Goal: Information Seeking & Learning: Learn about a topic

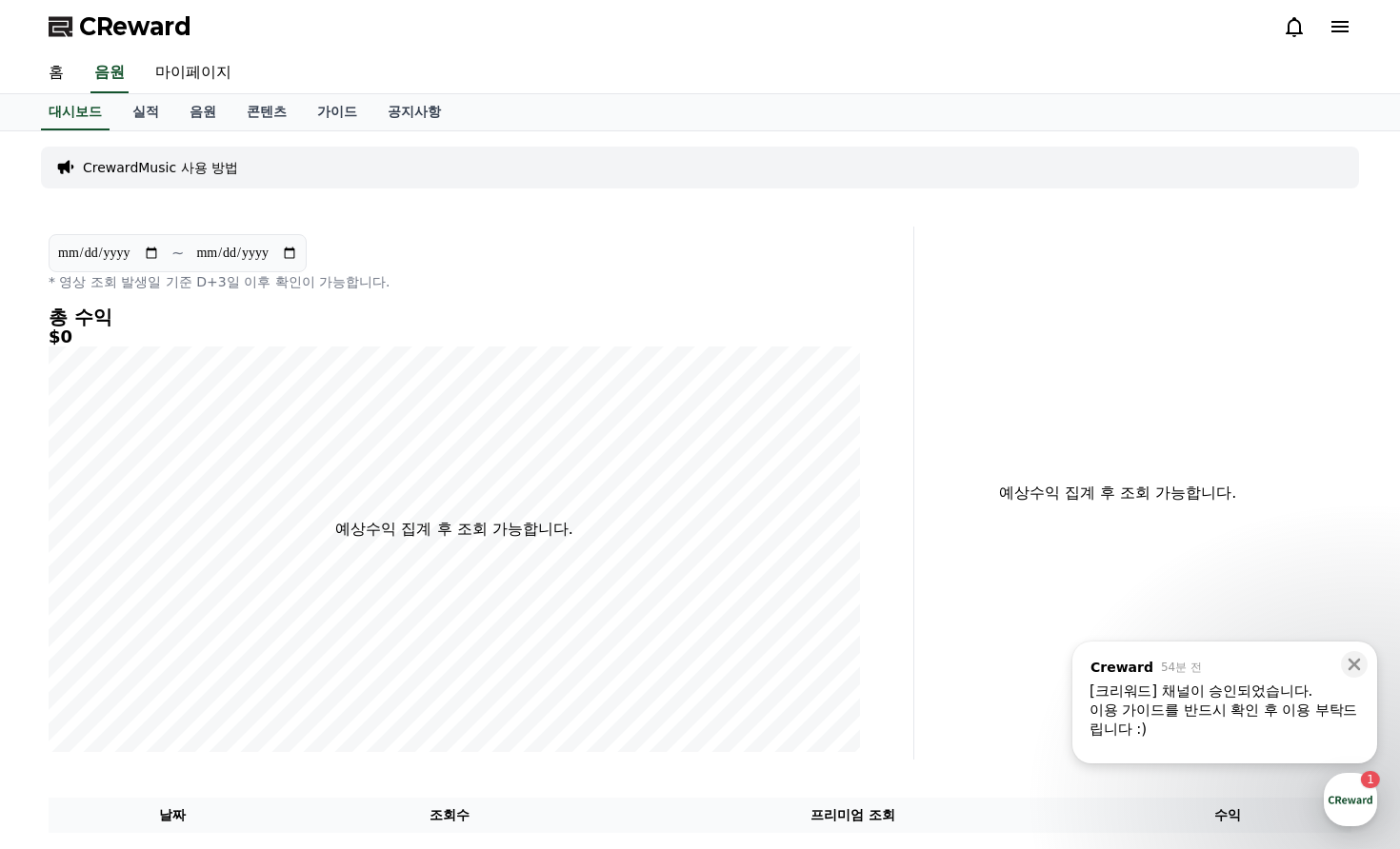
click at [1191, 709] on div "이용 가이드를 반드시 확인 후 이용 부탁드립니다 :)" at bounding box center [1225, 719] width 270 height 38
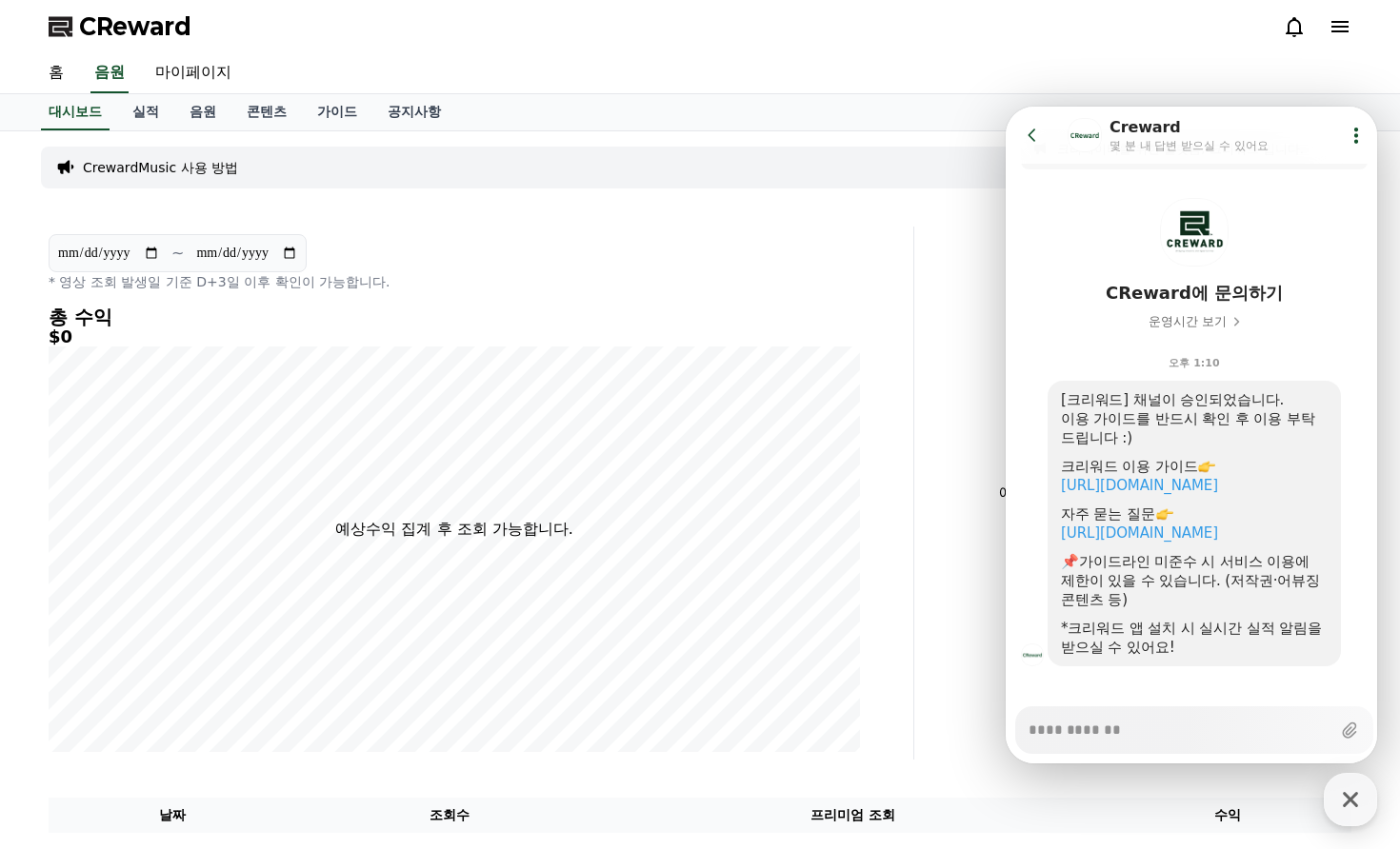
type textarea "*"
click at [1037, 132] on icon at bounding box center [1033, 136] width 19 height 19
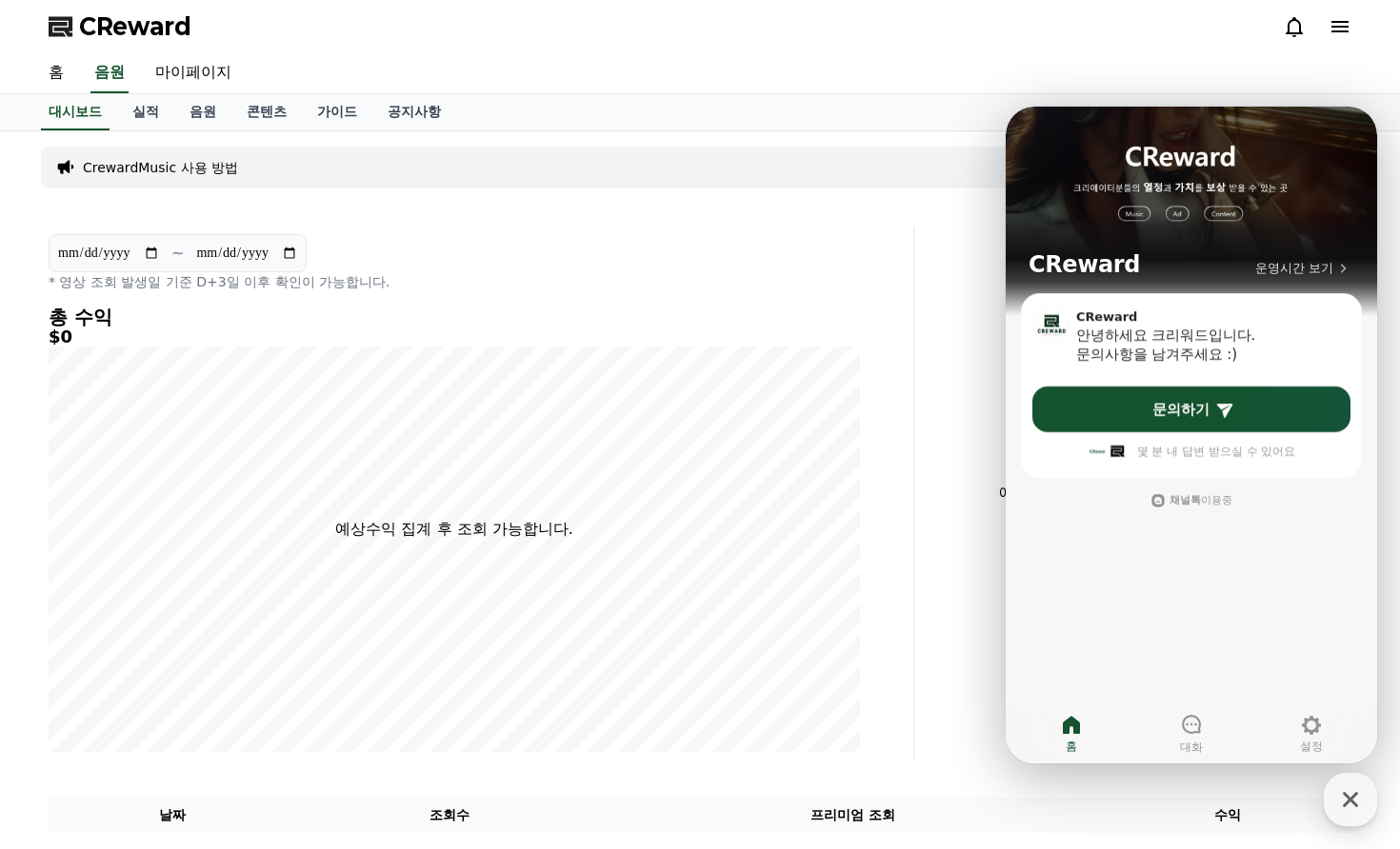
click at [1320, 27] on div at bounding box center [1317, 27] width 69 height 23
click at [1334, 30] on icon at bounding box center [1340, 27] width 17 height 12
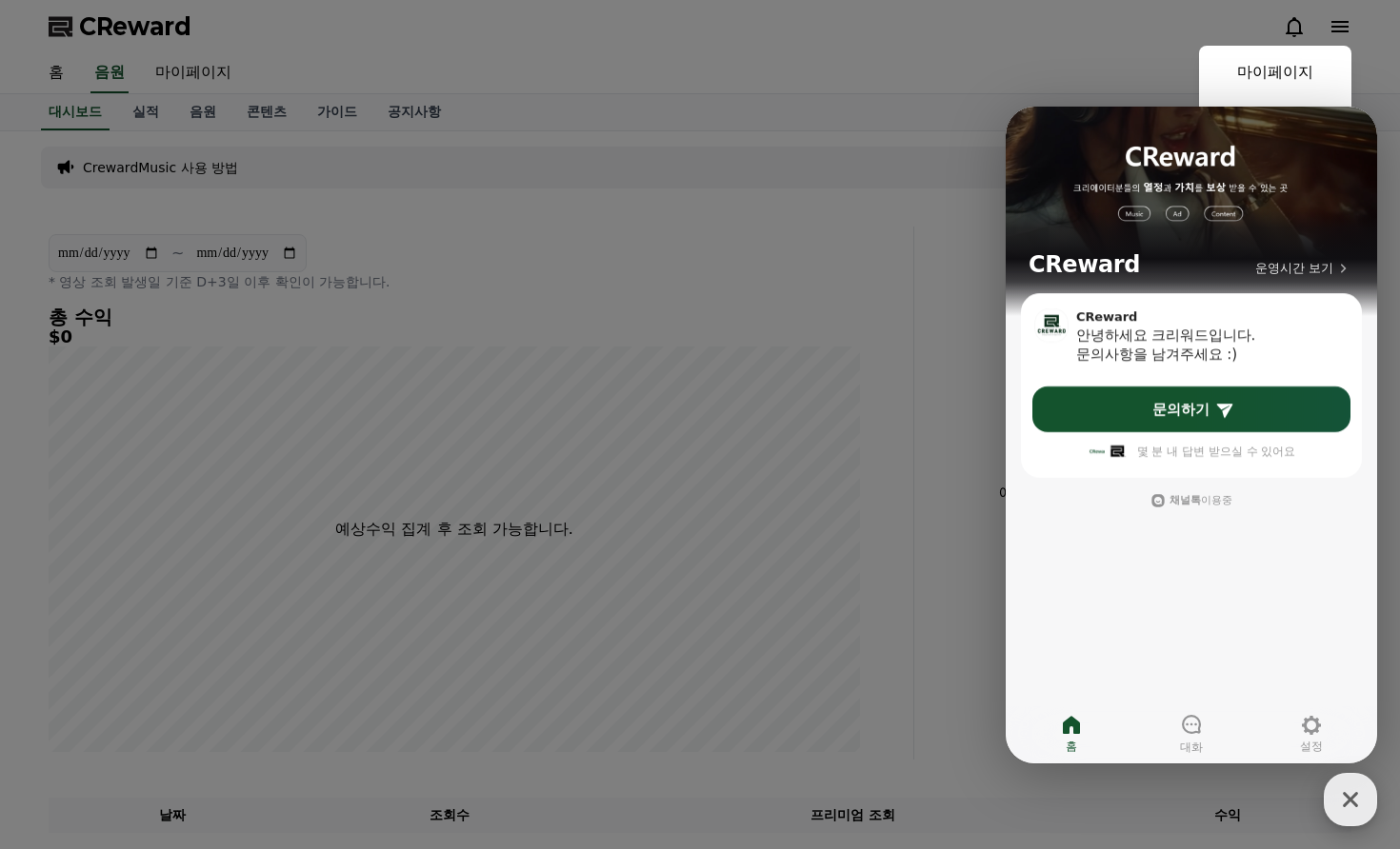
click at [1360, 802] on icon "button" at bounding box center [1350, 799] width 34 height 34
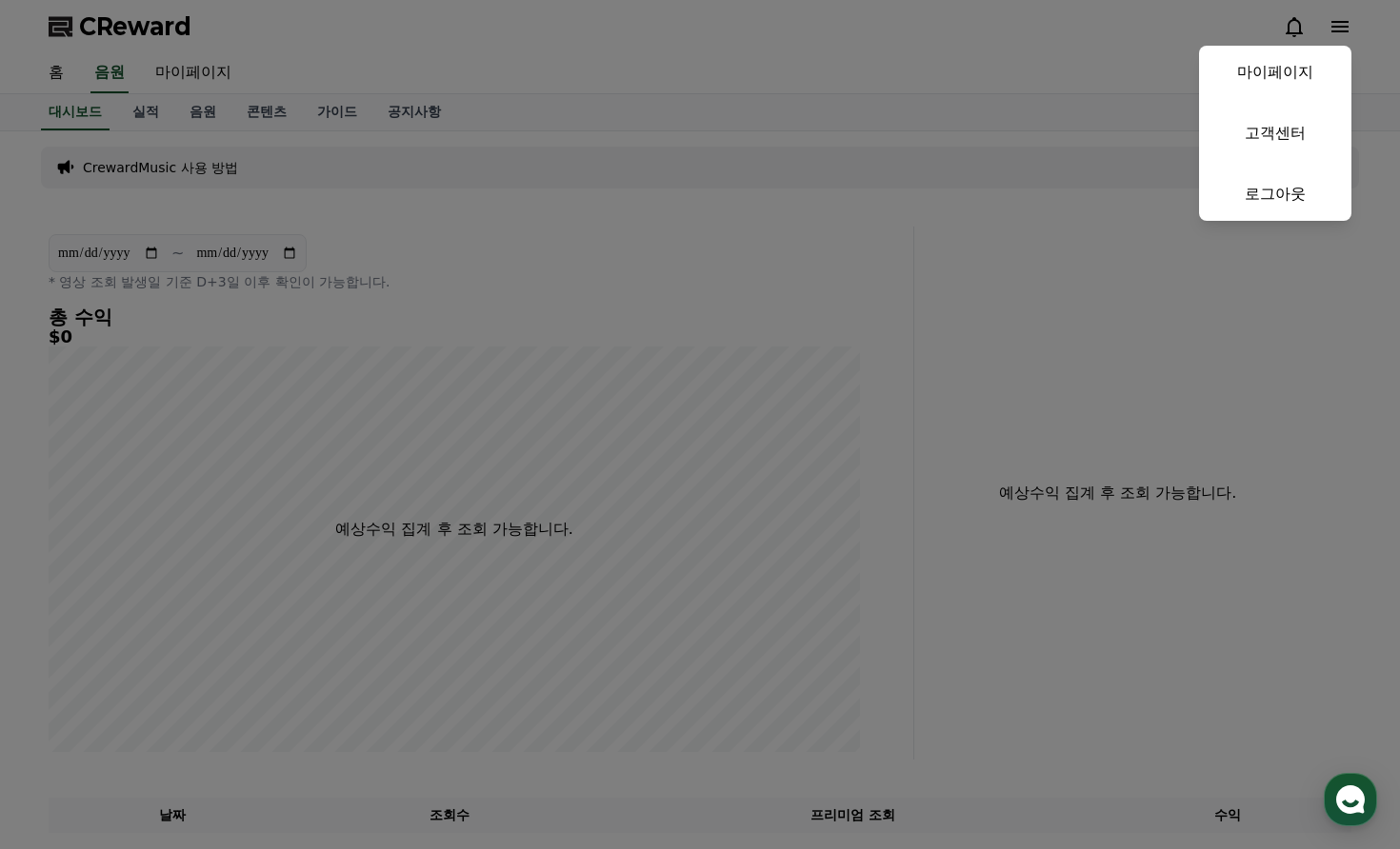
click at [248, 80] on button "close" at bounding box center [700, 424] width 1400 height 849
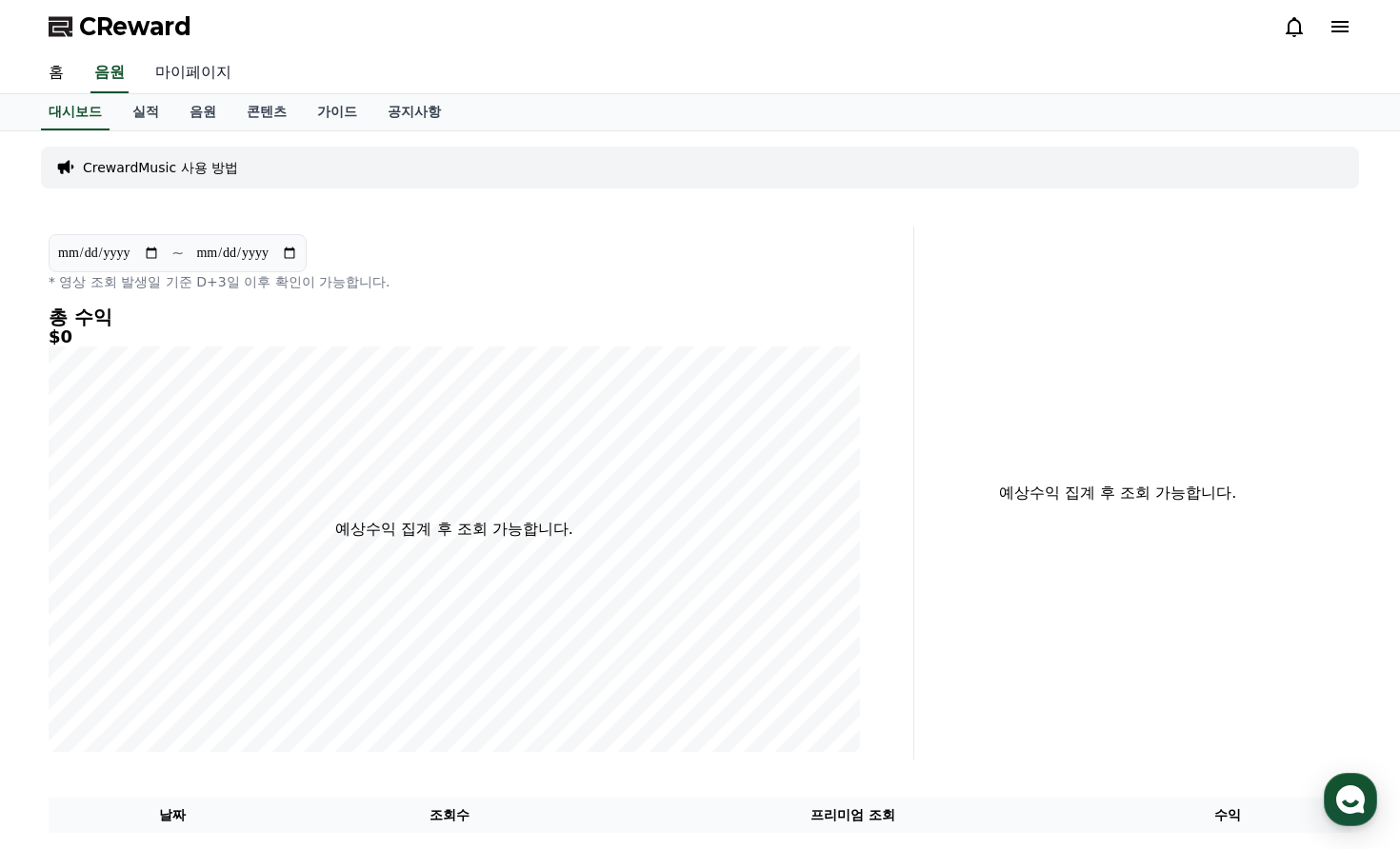
click at [185, 76] on link "마이페이지" at bounding box center [193, 73] width 107 height 40
select select "**********"
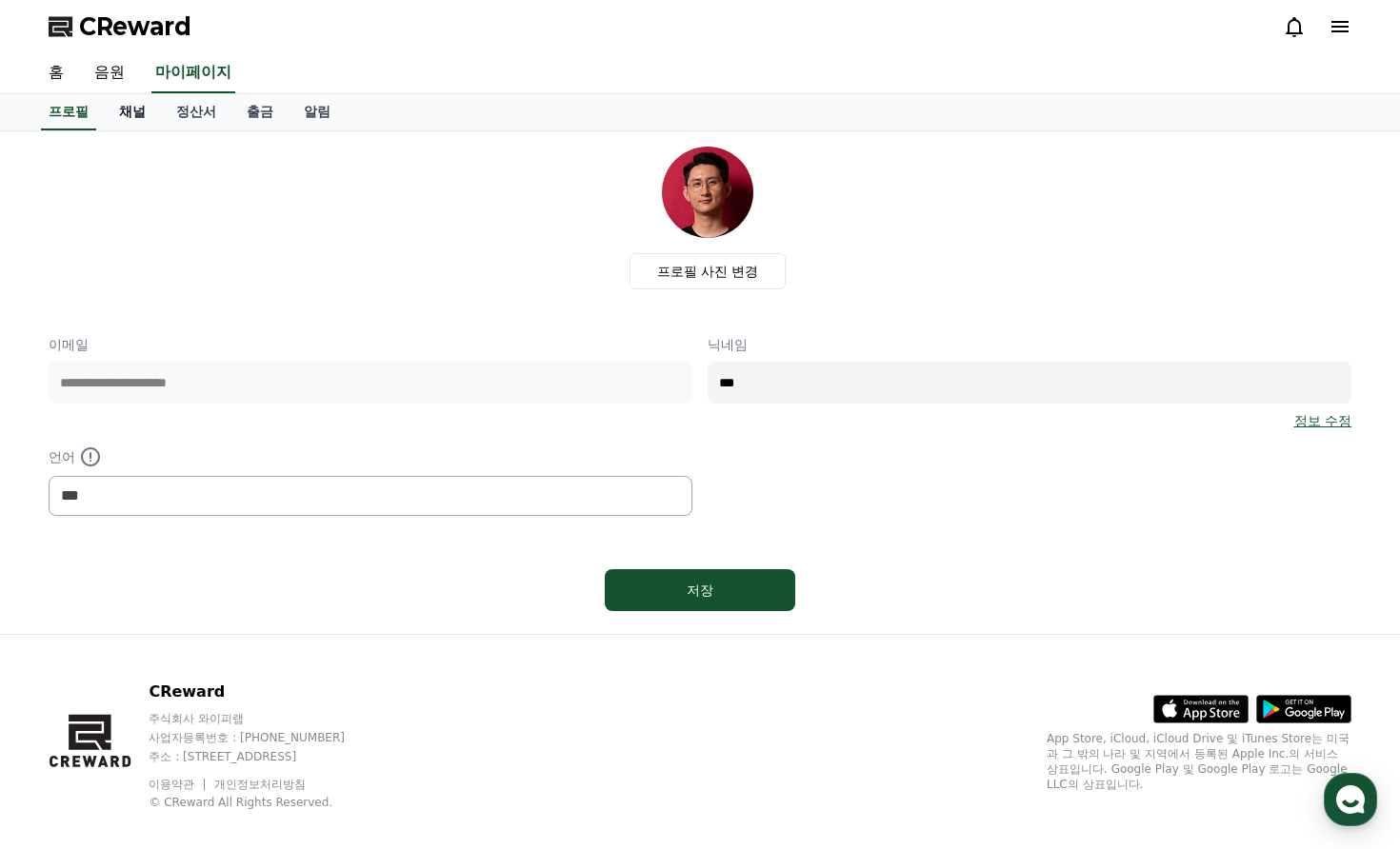
click at [134, 105] on link "채널" at bounding box center [132, 111] width 57 height 36
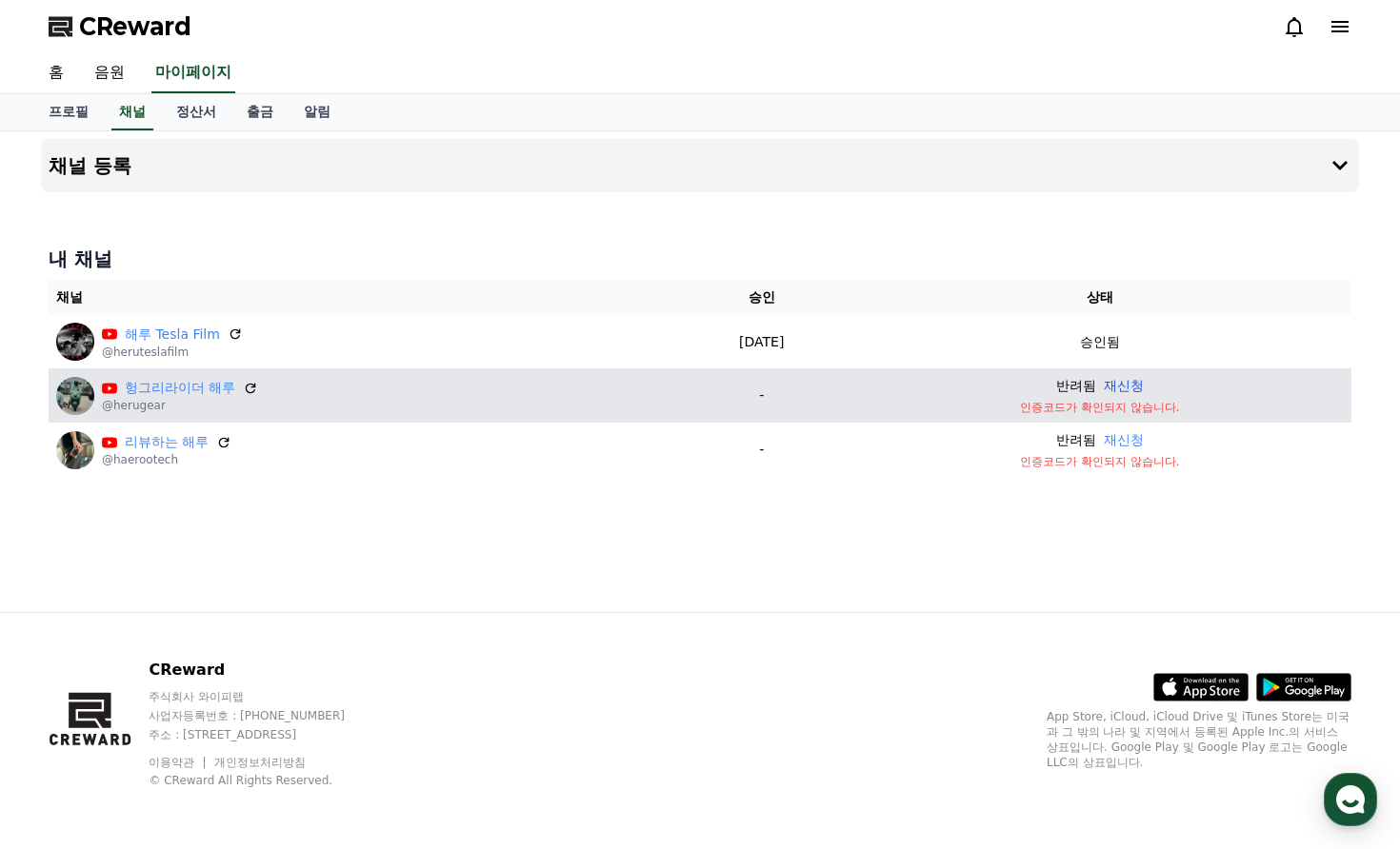
click at [1144, 388] on button "재신청" at bounding box center [1123, 386] width 40 height 20
click at [197, 383] on link "헝그리라이더 해루" at bounding box center [180, 388] width 111 height 20
click at [1143, 385] on button "재신청" at bounding box center [1123, 386] width 40 height 20
click at [136, 405] on p "@herugear" at bounding box center [179, 406] width 156 height 16
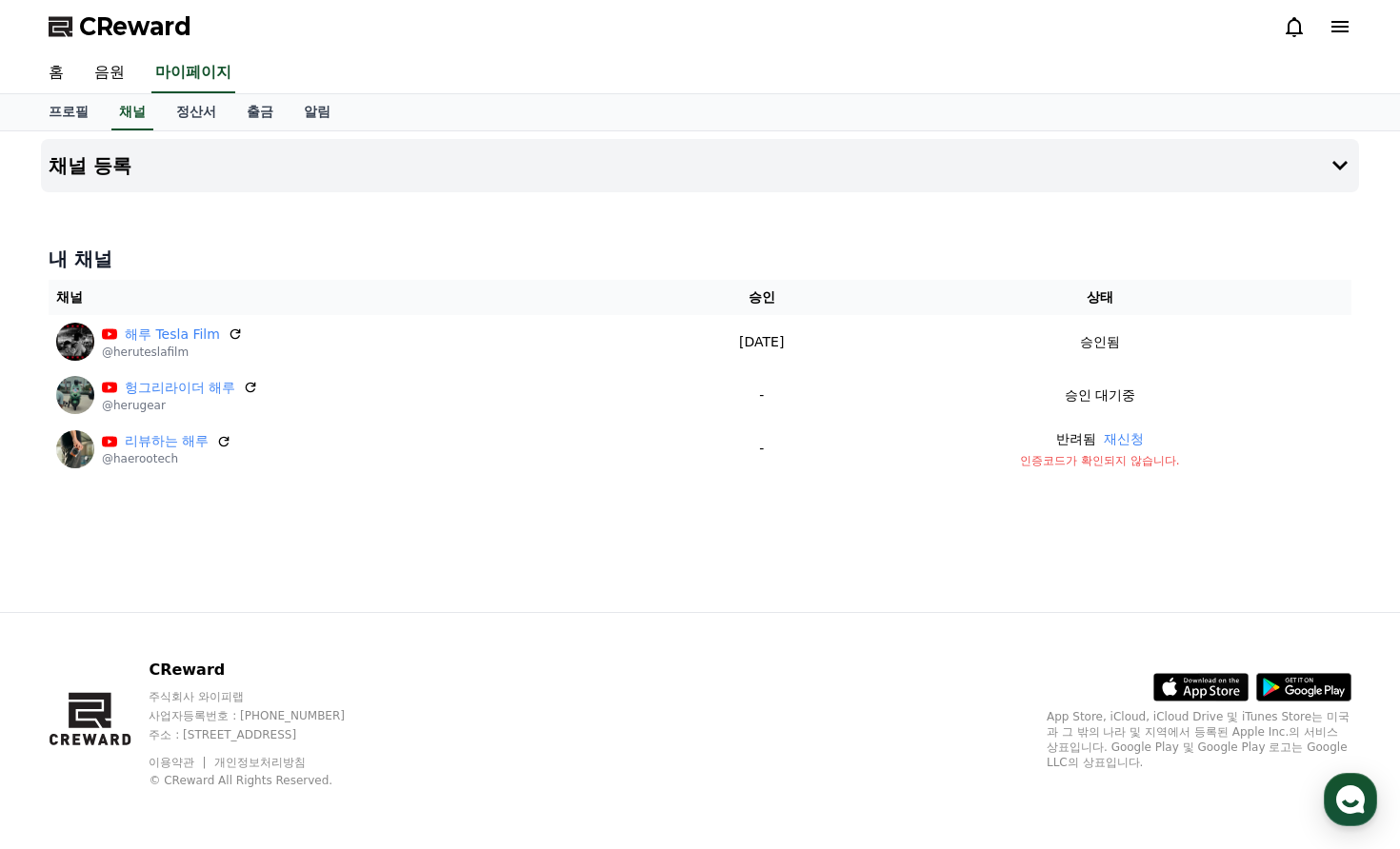
click at [244, 218] on div "채널 등록 내 채널 채널 승인 상태 해루 Tesla Film @heruteslafilm [DATE] 09-17 승인됨 헝그리라이더 해루 @he…" at bounding box center [699, 372] width 1333 height 481
click at [1252, 170] on button "채널 등록" at bounding box center [699, 165] width 1318 height 53
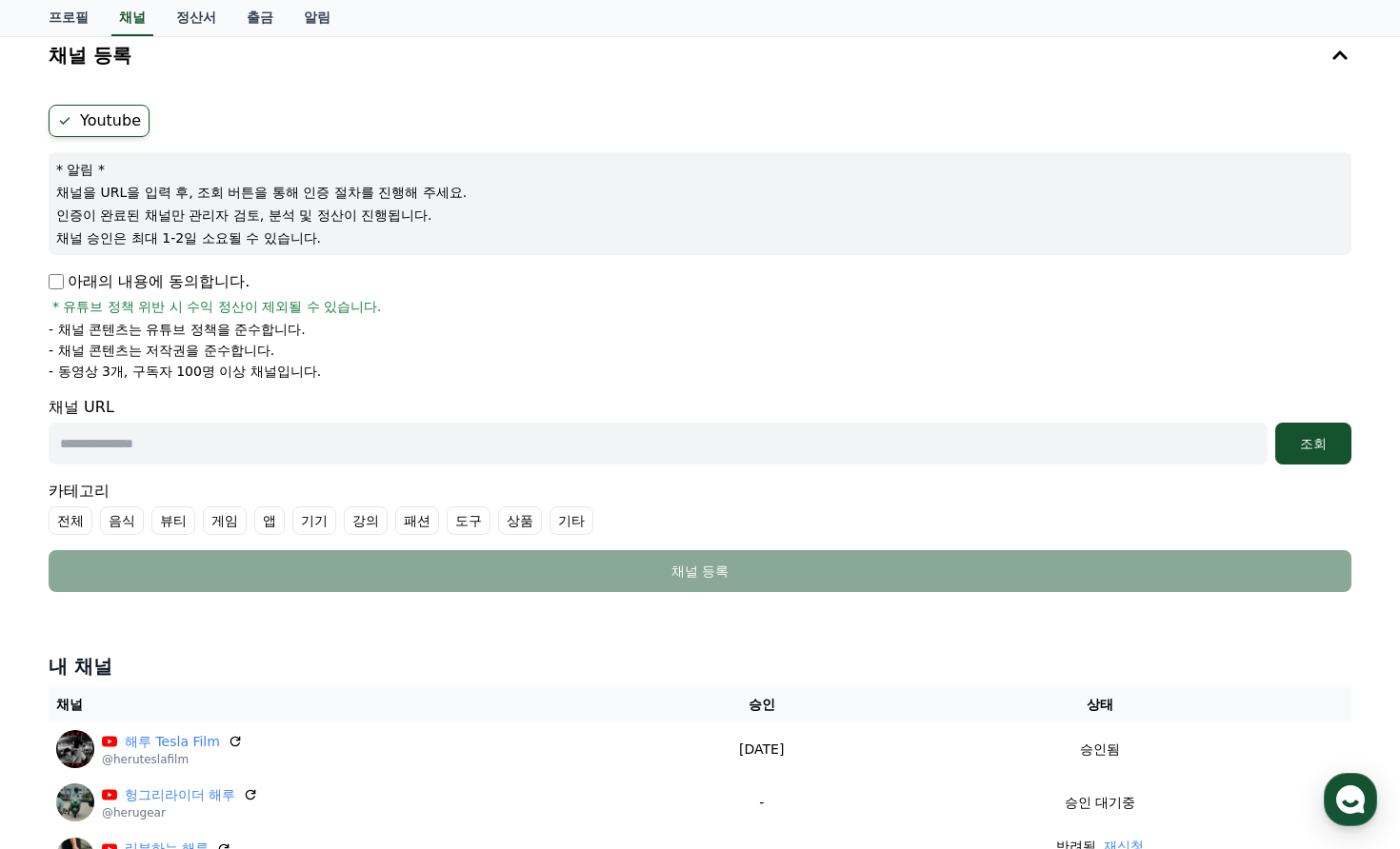
scroll to position [362, 0]
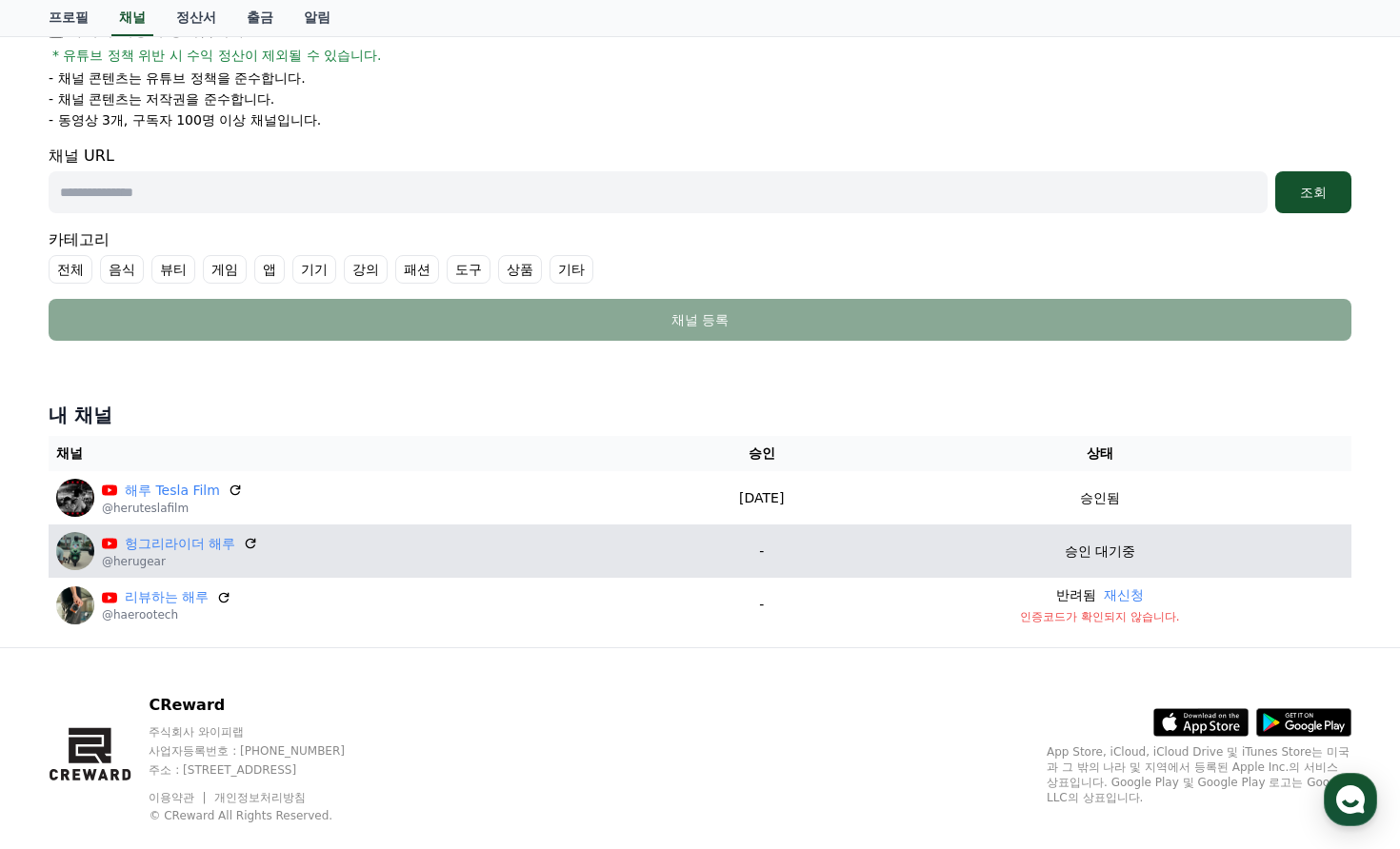
click at [848, 562] on td "-" at bounding box center [761, 550] width 174 height 53
click at [786, 556] on p "-" at bounding box center [761, 551] width 158 height 20
click at [778, 554] on p "-" at bounding box center [761, 551] width 158 height 20
click at [771, 550] on p "-" at bounding box center [761, 551] width 158 height 20
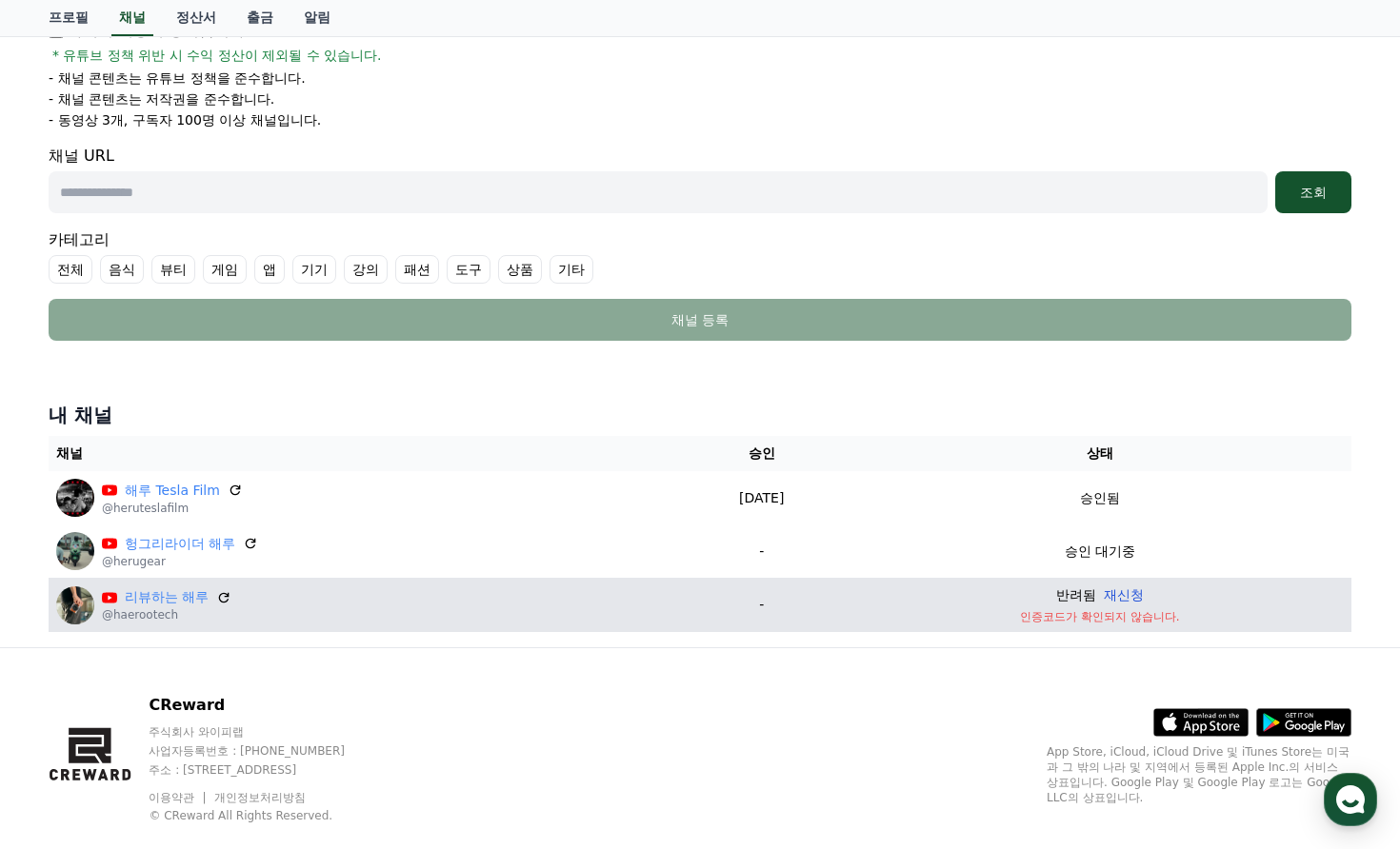
click at [1144, 587] on button "재신청" at bounding box center [1123, 595] width 40 height 20
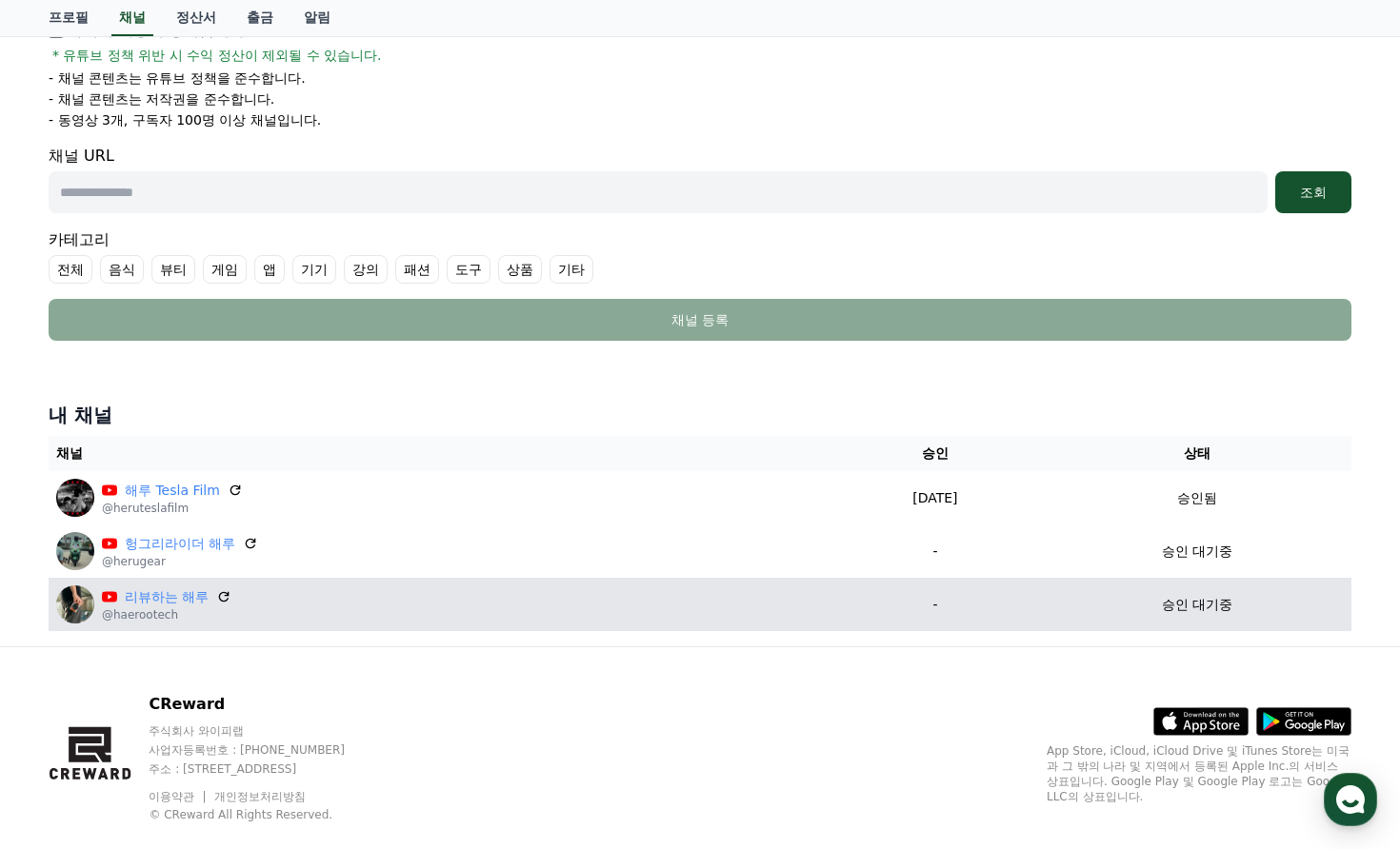
scroll to position [0, 0]
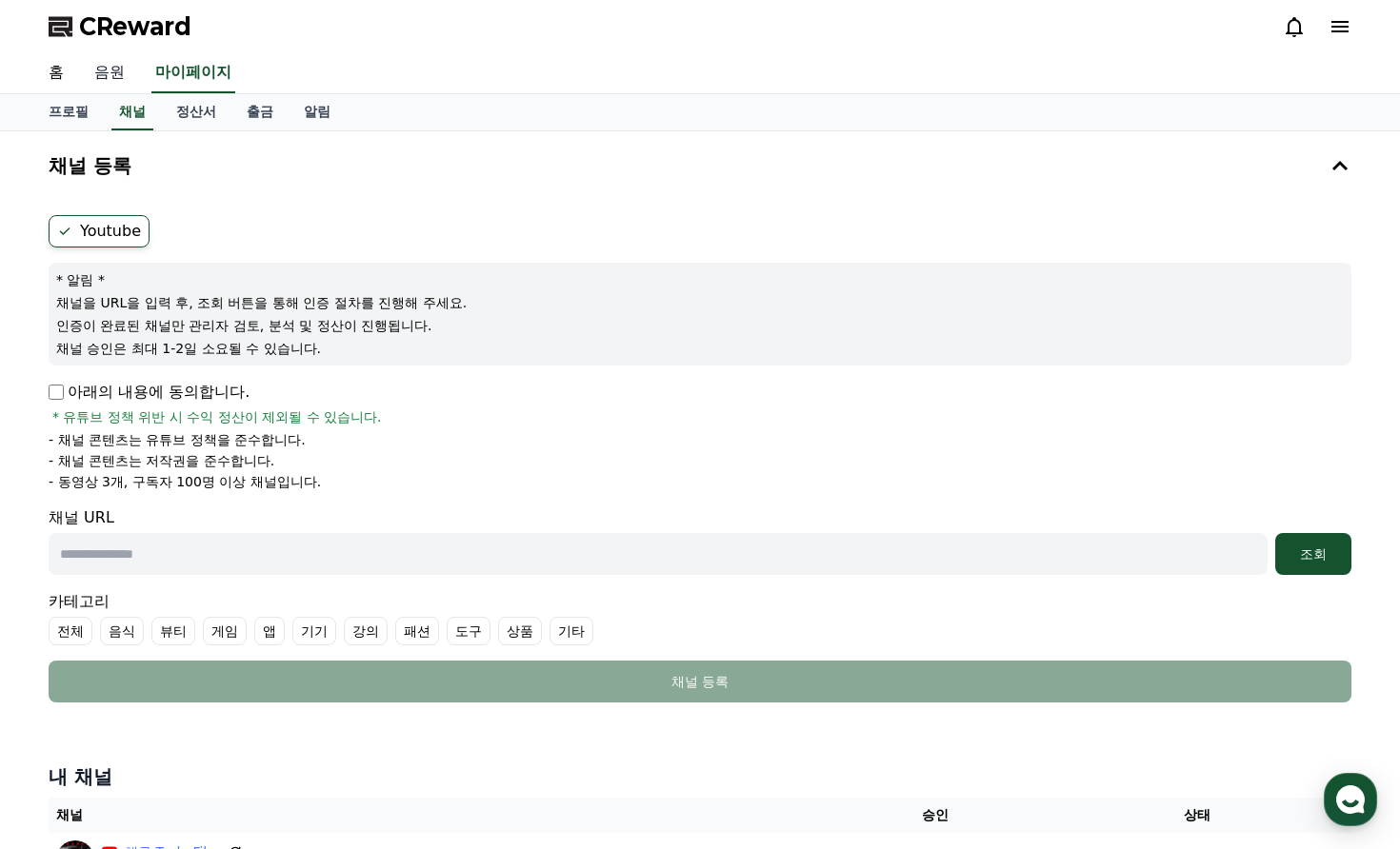
click at [99, 80] on link "음원" at bounding box center [110, 73] width 61 height 40
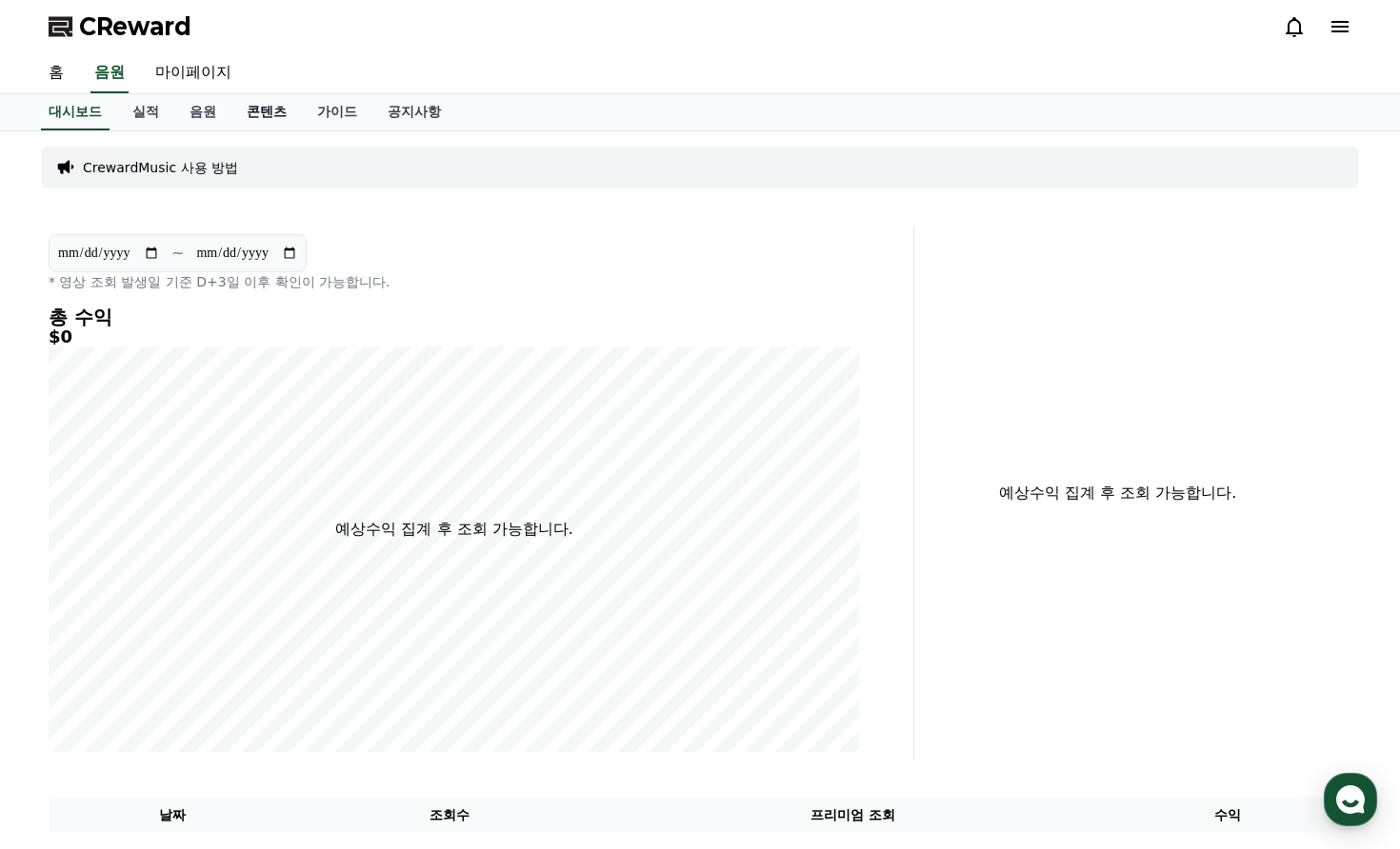
click at [246, 108] on link "콘텐츠" at bounding box center [267, 111] width 71 height 36
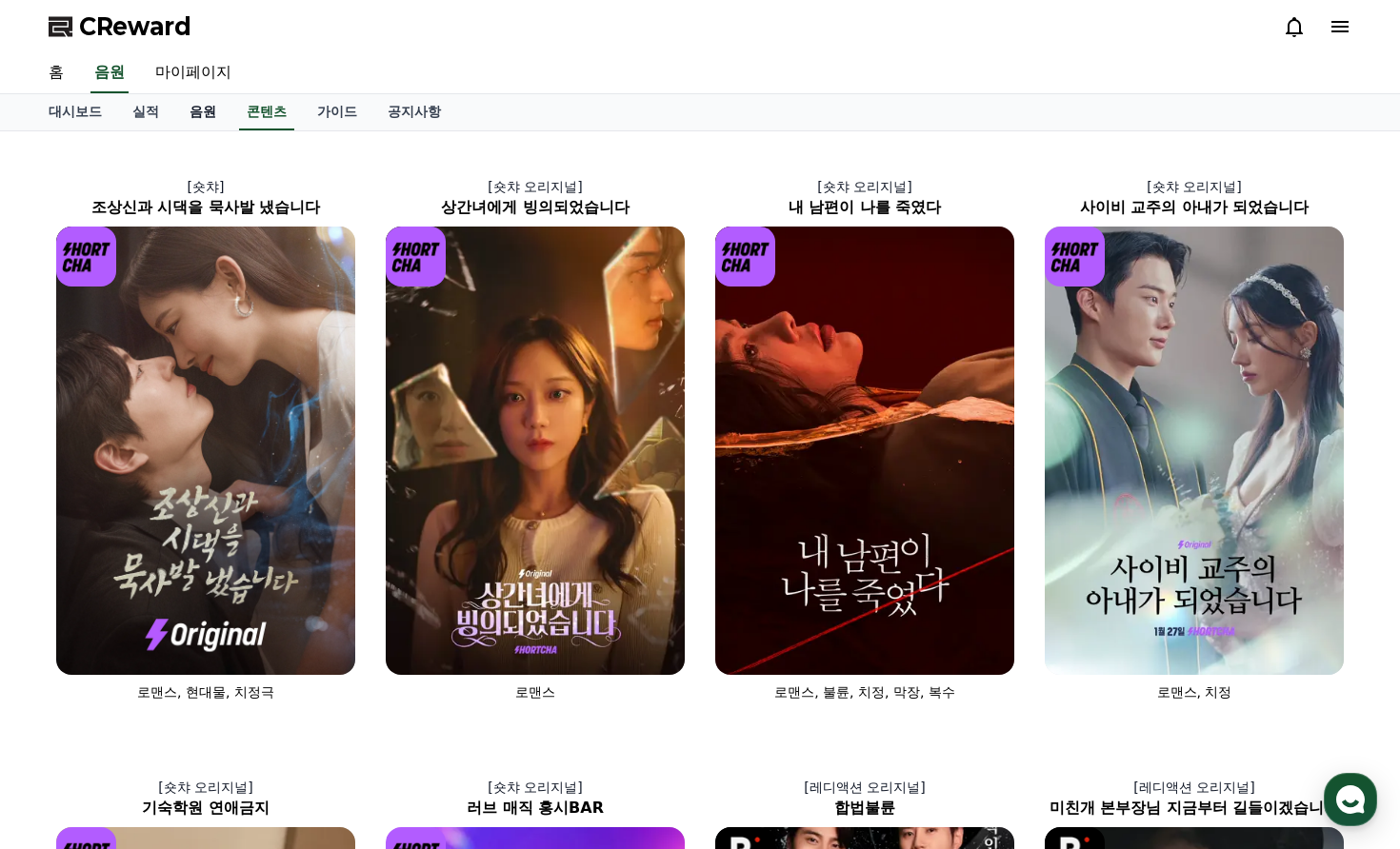
click at [211, 112] on link "음원" at bounding box center [203, 111] width 57 height 36
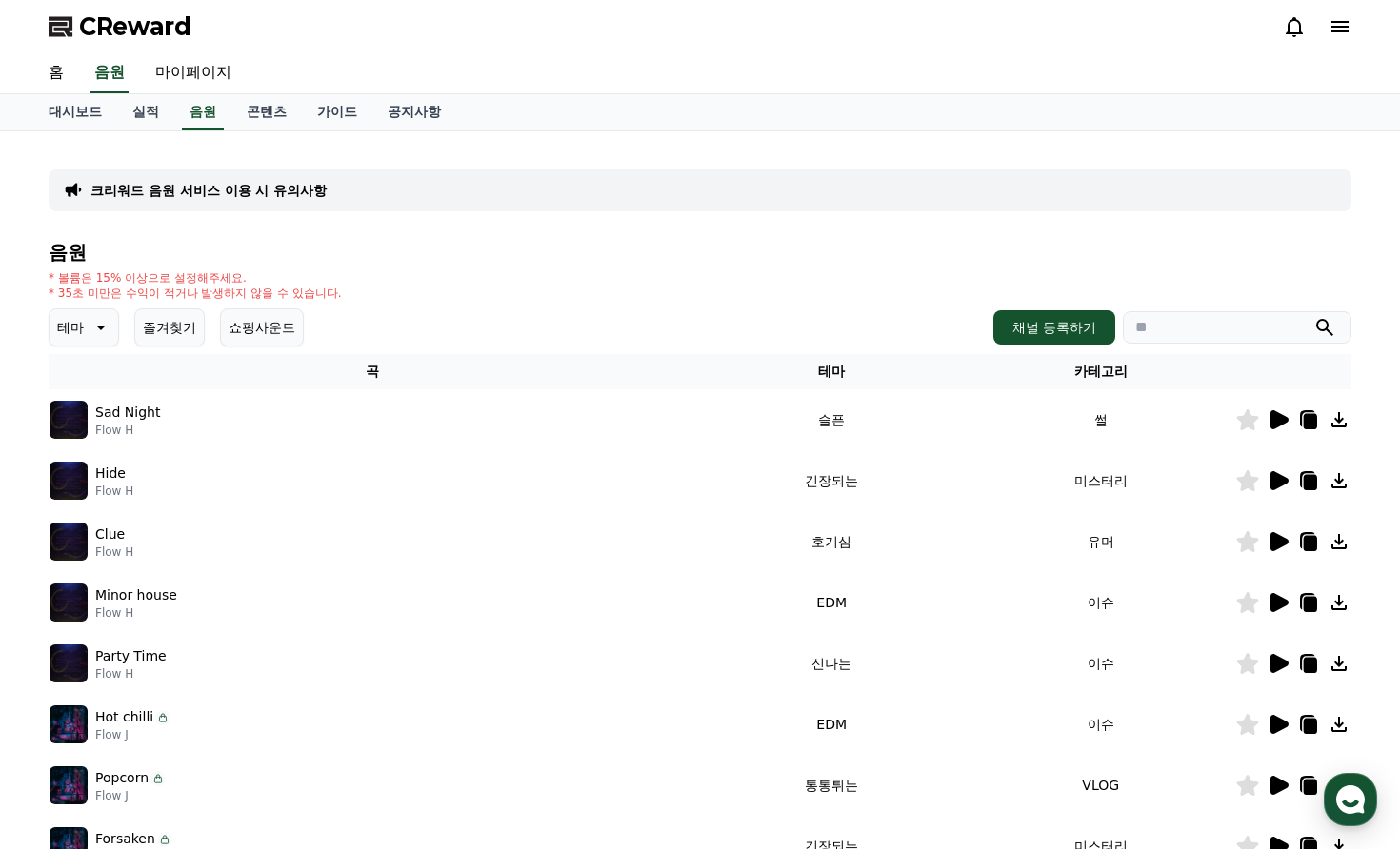
click at [97, 326] on icon at bounding box center [101, 328] width 10 height 5
click at [391, 321] on div "테마 테마 전체 환상적인 호기심 어두운 밝은 통통튀는 신나는 반전 웅장한 드라마틱 즐거움 분위기있는 EDM 그루브 슬픈 잔잔한 귀여운 감동적인…" at bounding box center [700, 327] width 1303 height 38
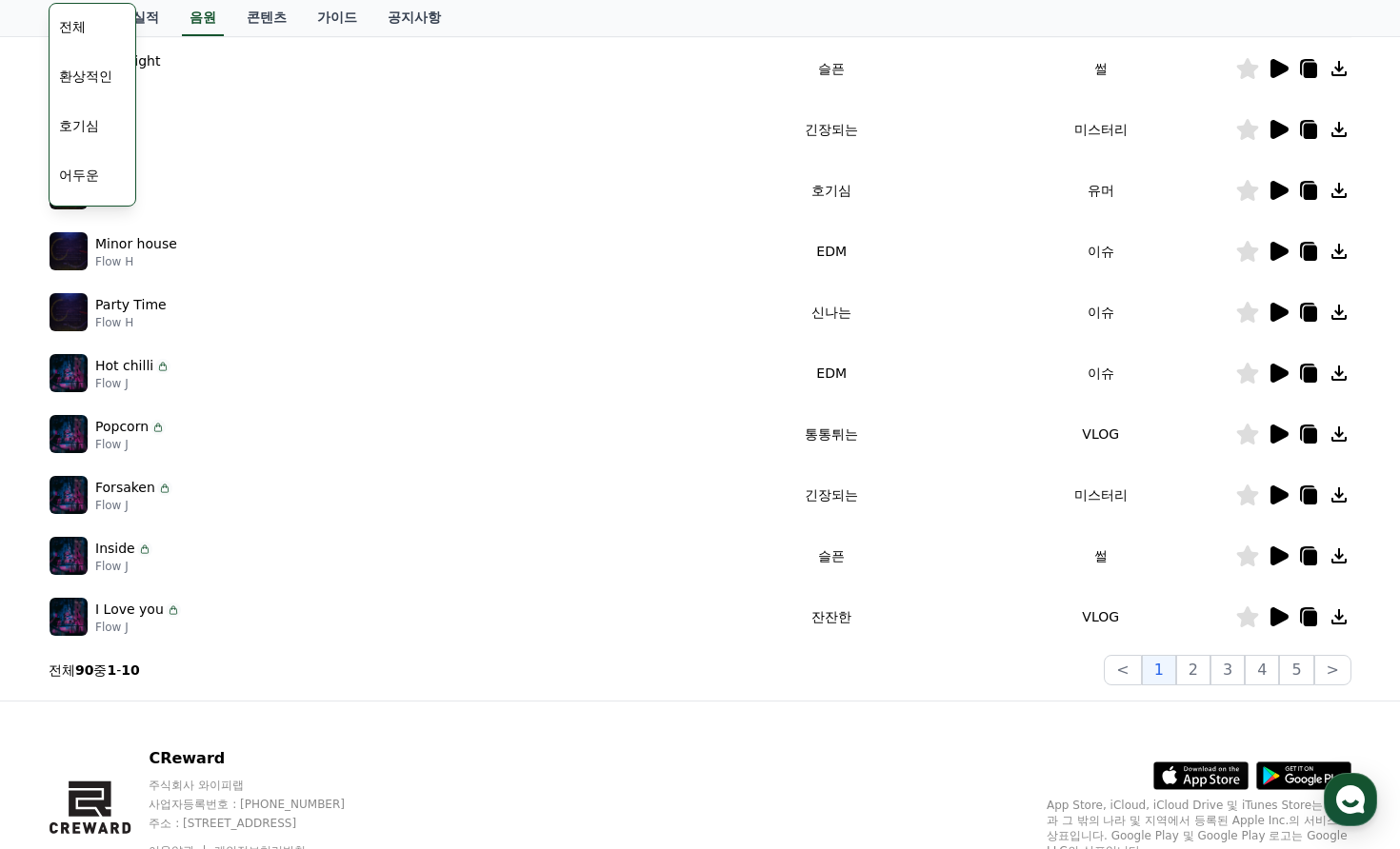
click at [1272, 365] on icon at bounding box center [1279, 373] width 18 height 19
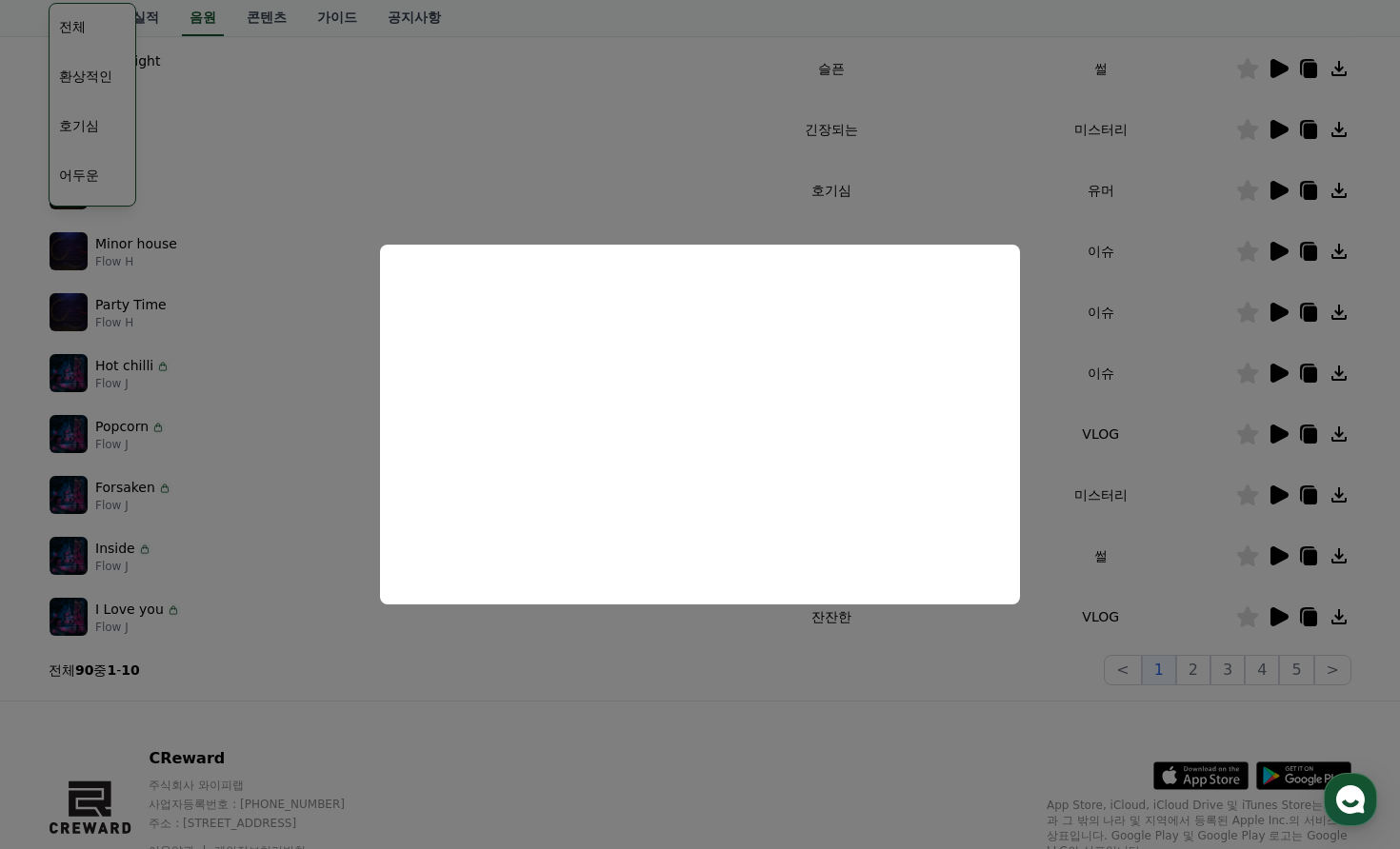
click at [315, 350] on button "close modal" at bounding box center [700, 424] width 1400 height 849
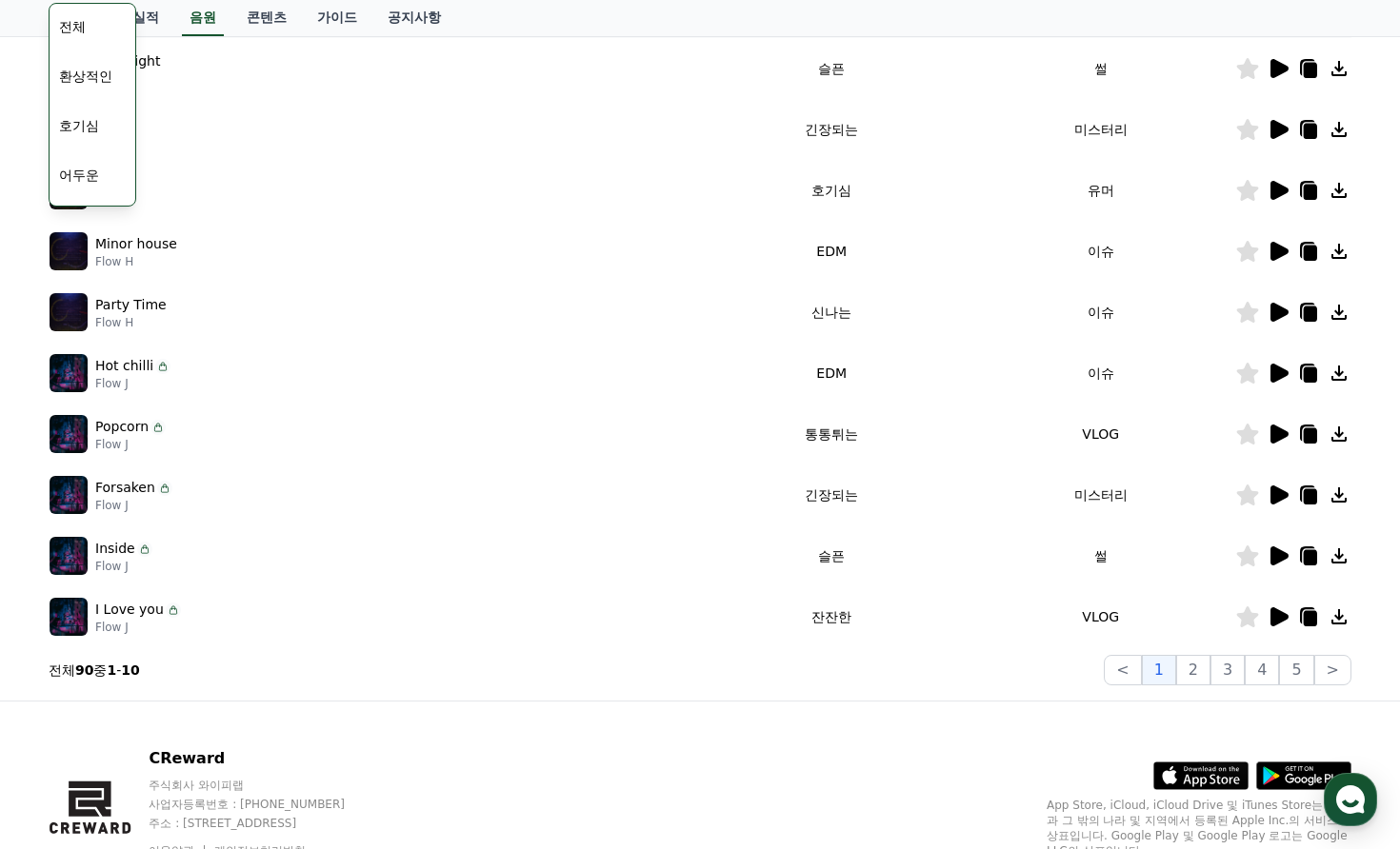
click at [1289, 307] on icon at bounding box center [1278, 312] width 23 height 23
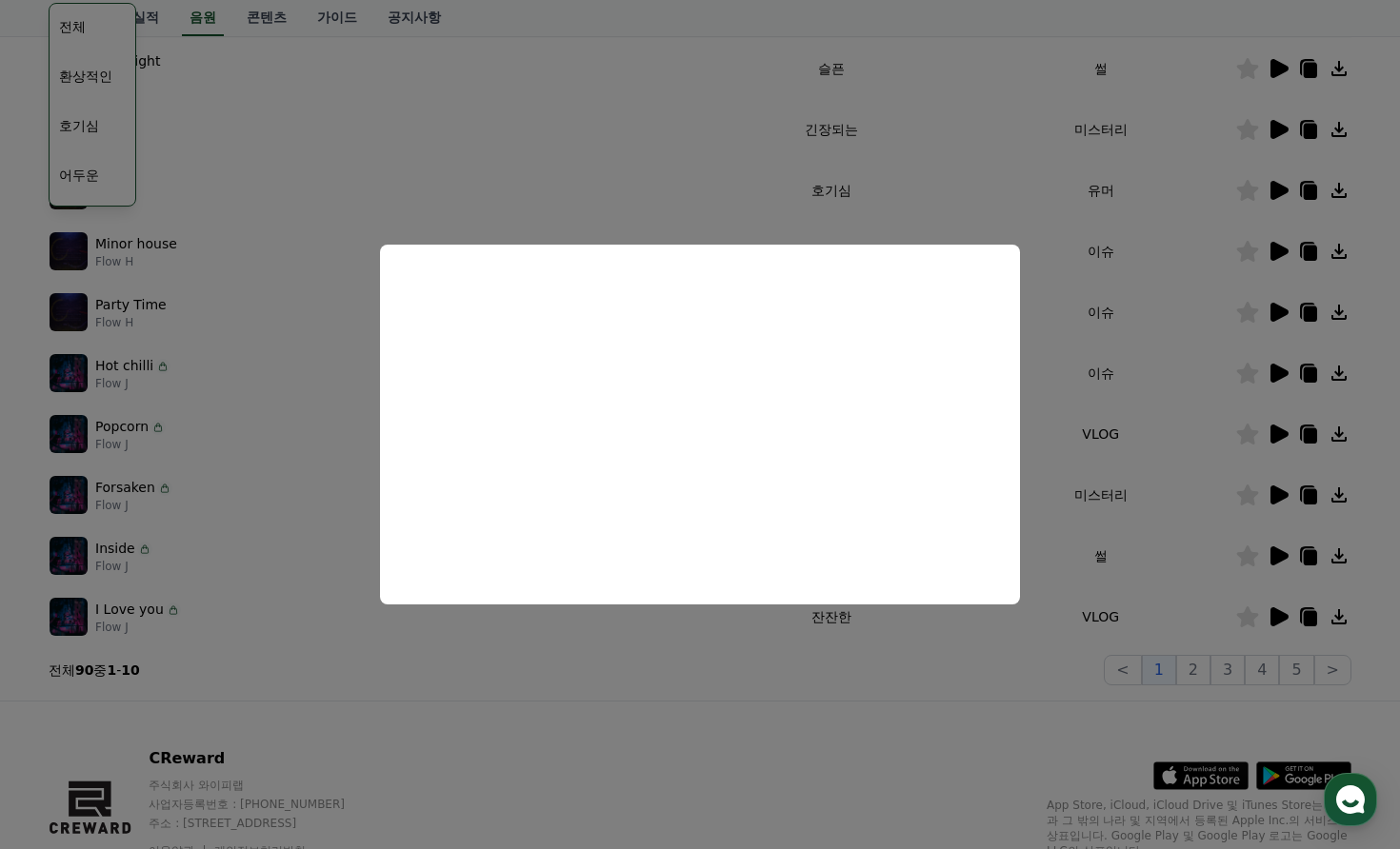
click at [16, 285] on button "close modal" at bounding box center [700, 424] width 1400 height 849
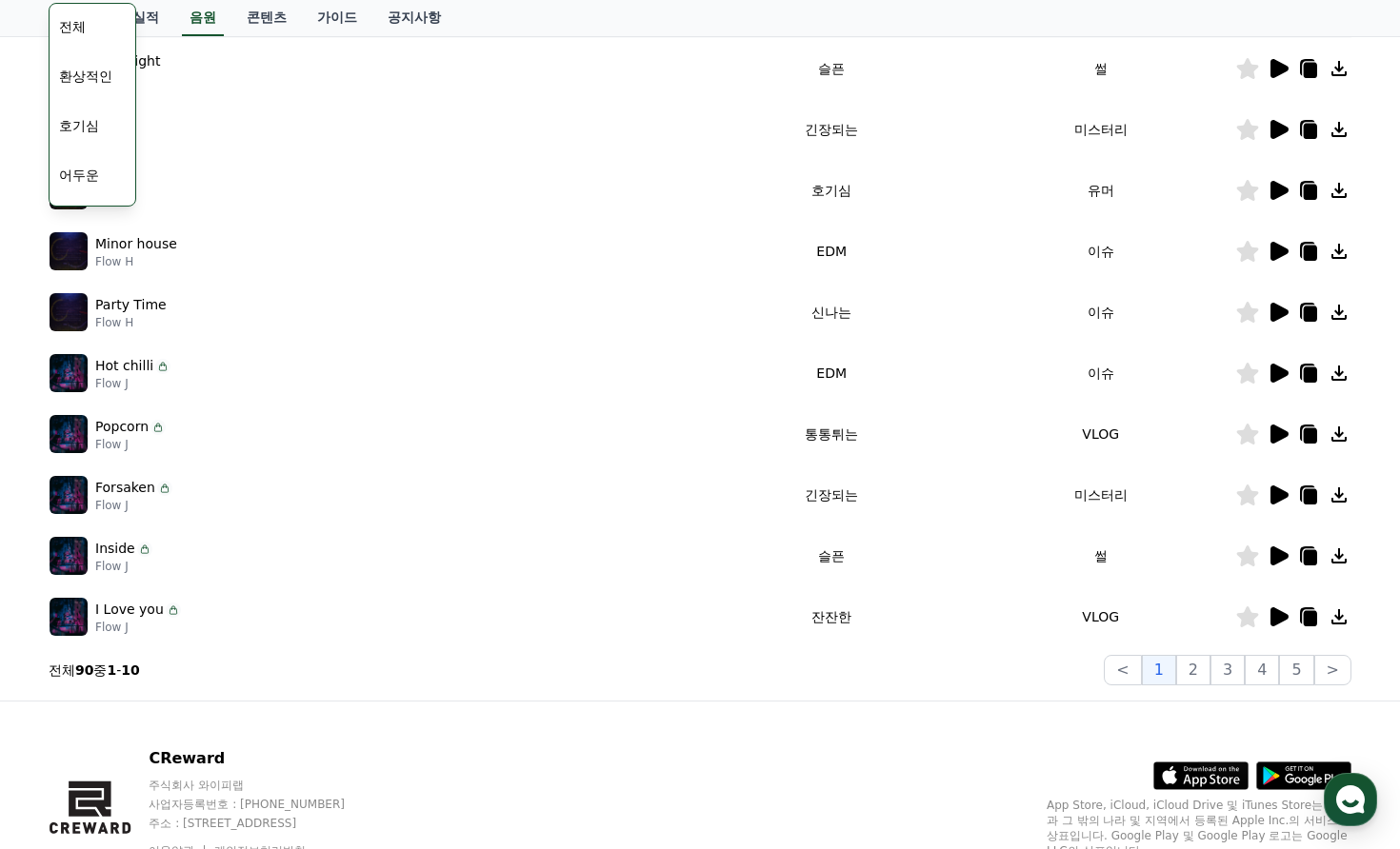
click at [1277, 187] on icon at bounding box center [1279, 191] width 18 height 19
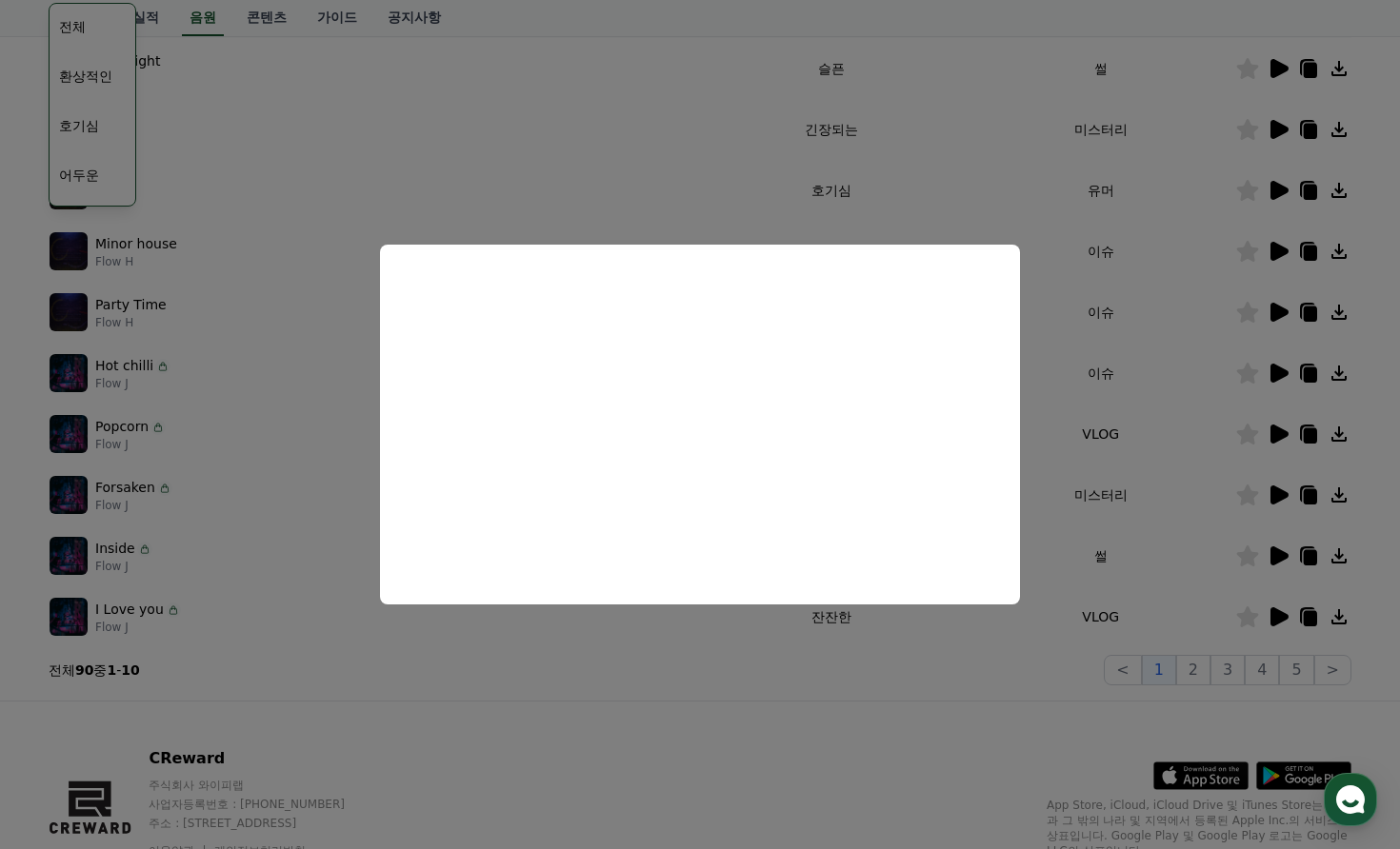
click at [10, 272] on button "close modal" at bounding box center [700, 424] width 1400 height 849
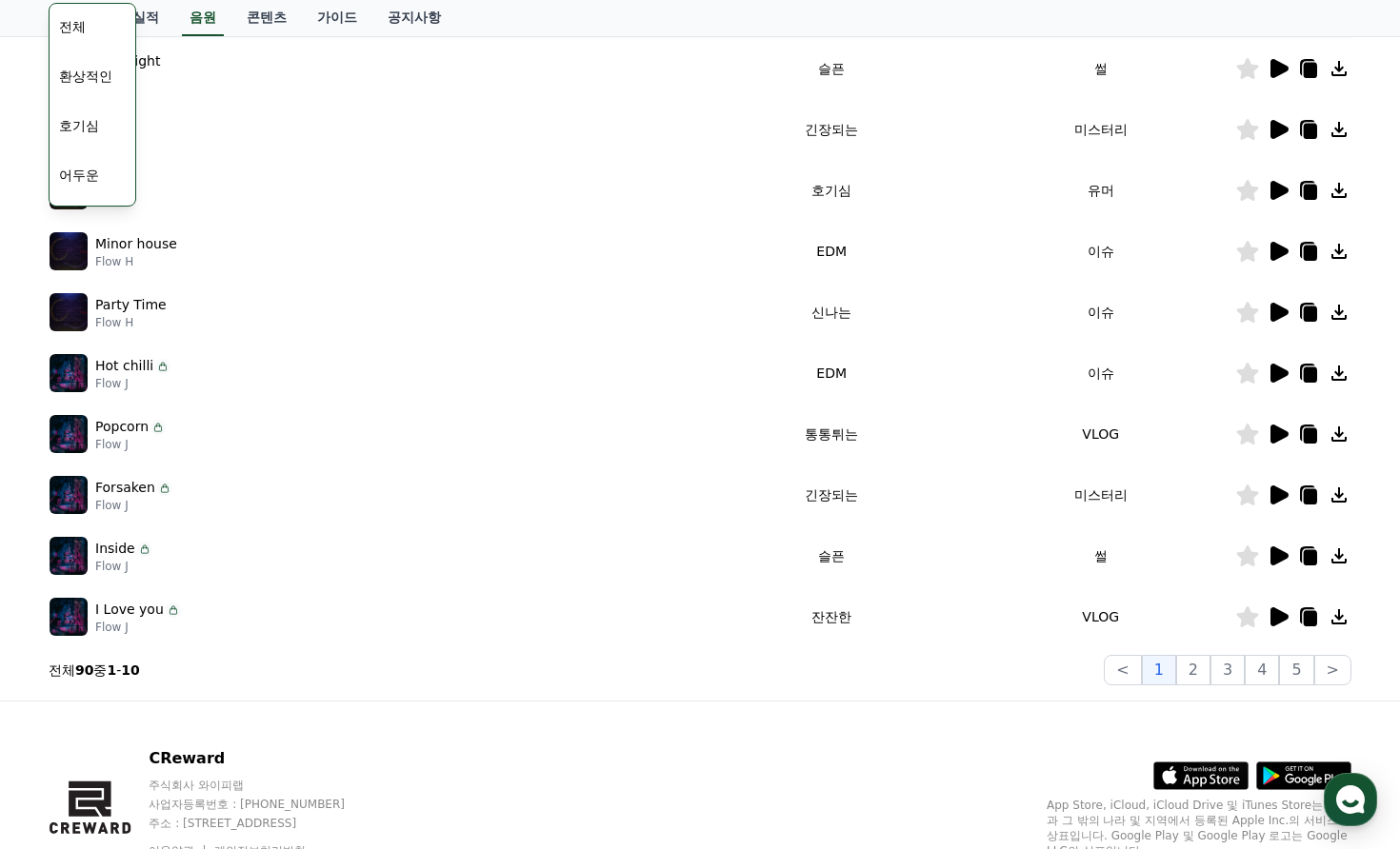
click at [1280, 494] on icon at bounding box center [1279, 495] width 18 height 19
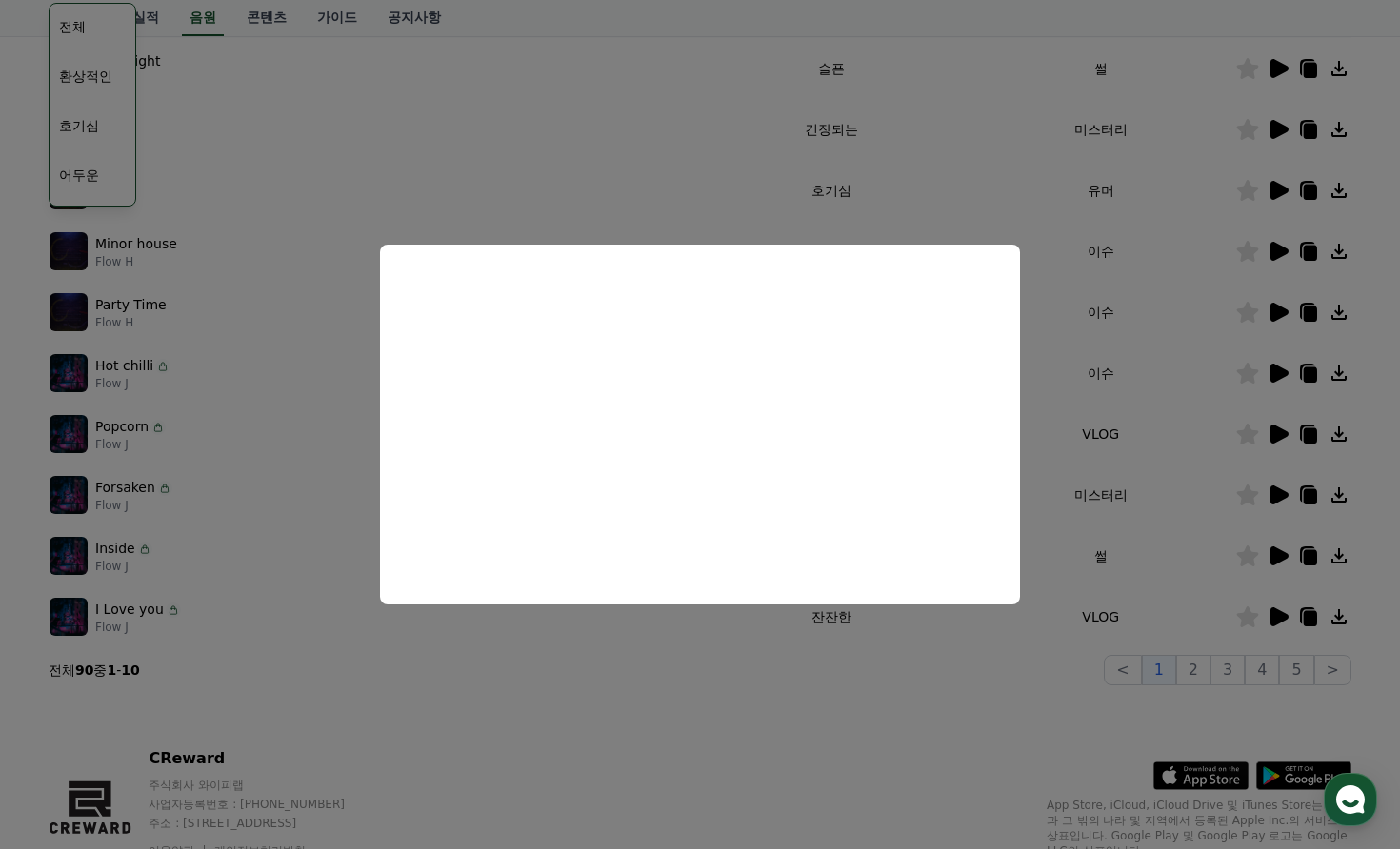
click at [770, 664] on button "close modal" at bounding box center [700, 424] width 1400 height 849
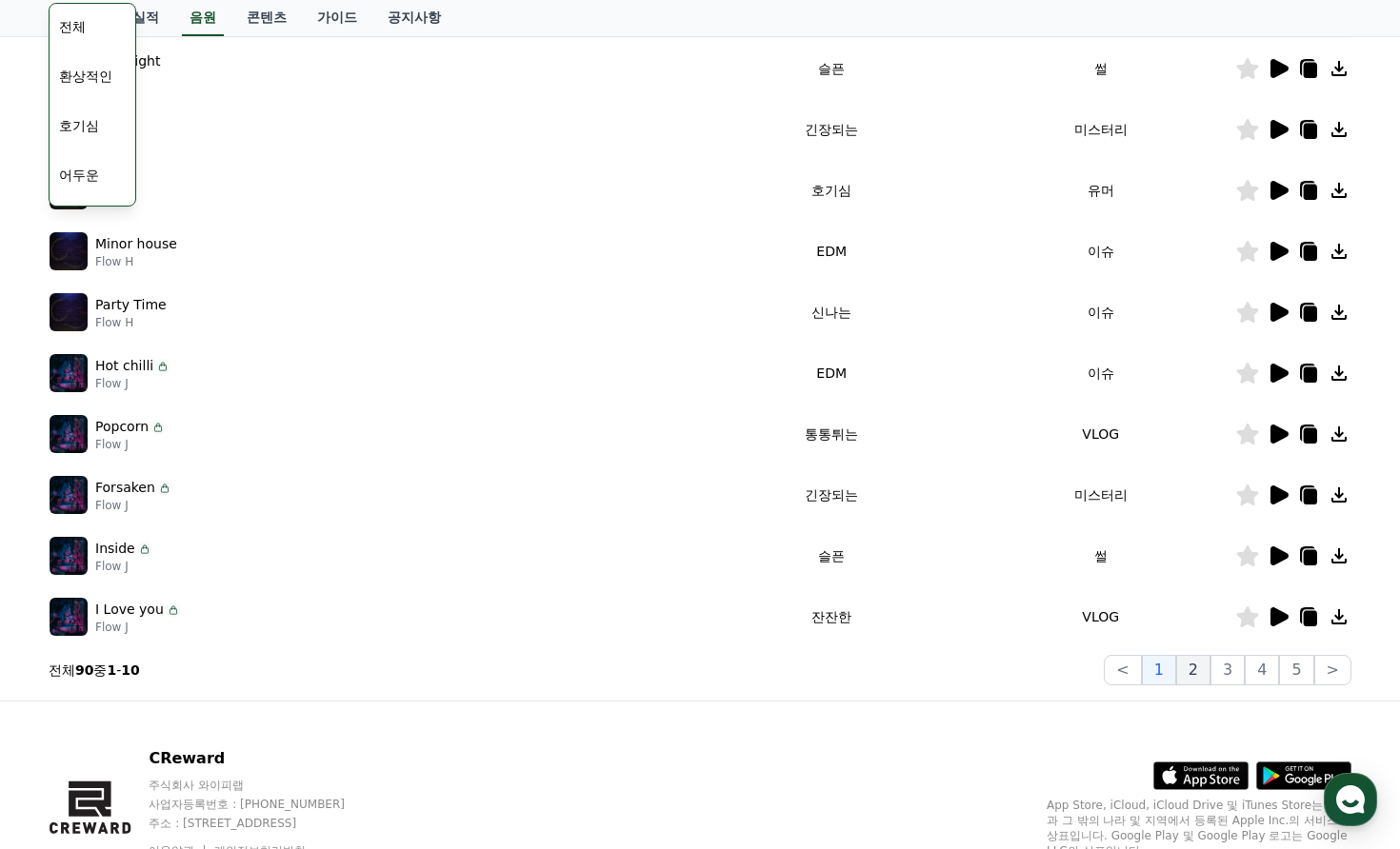
click at [1191, 674] on button "2" at bounding box center [1193, 670] width 34 height 30
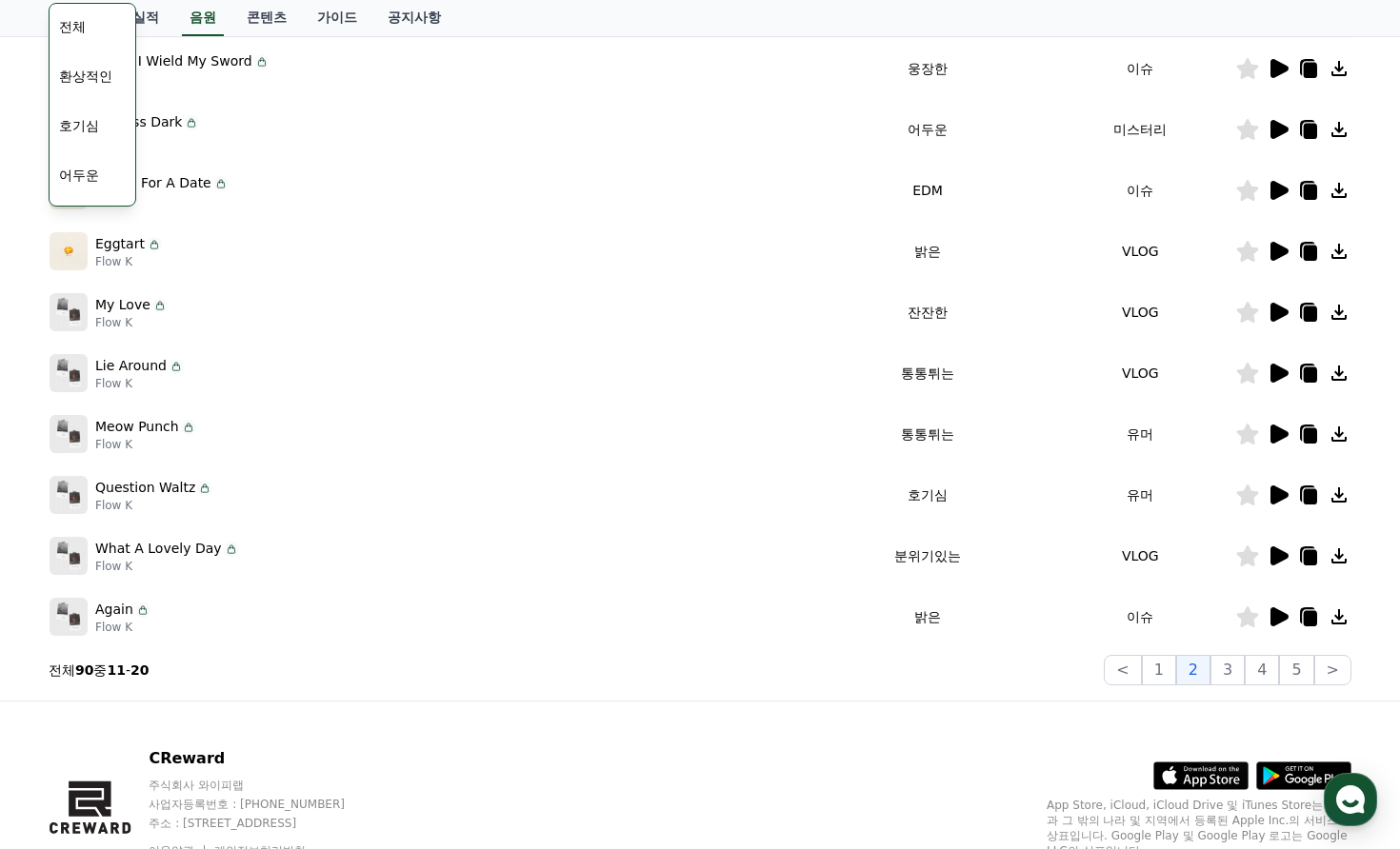
click at [1276, 190] on icon at bounding box center [1279, 191] width 18 height 19
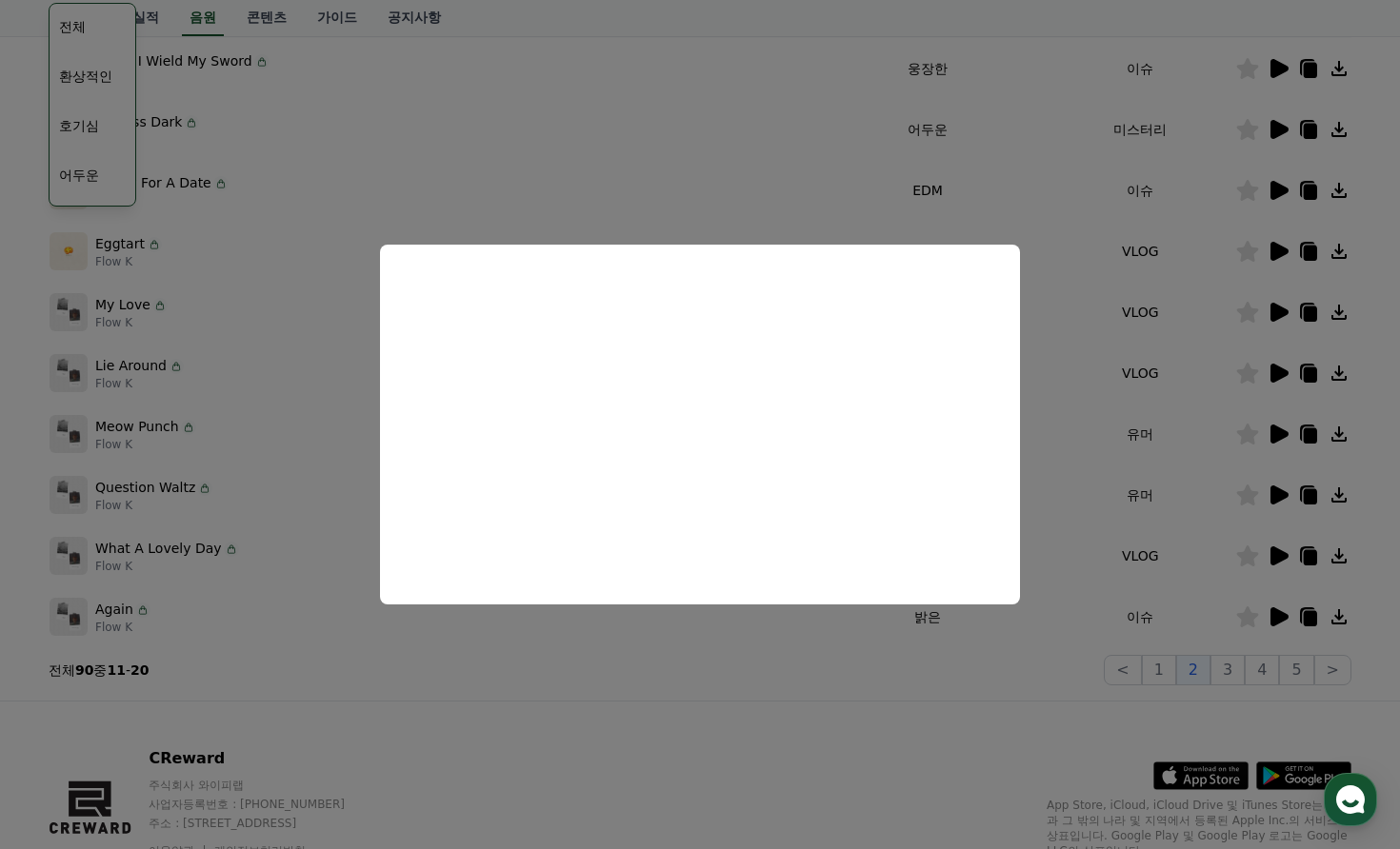
click at [1165, 225] on button "close modal" at bounding box center [700, 424] width 1400 height 849
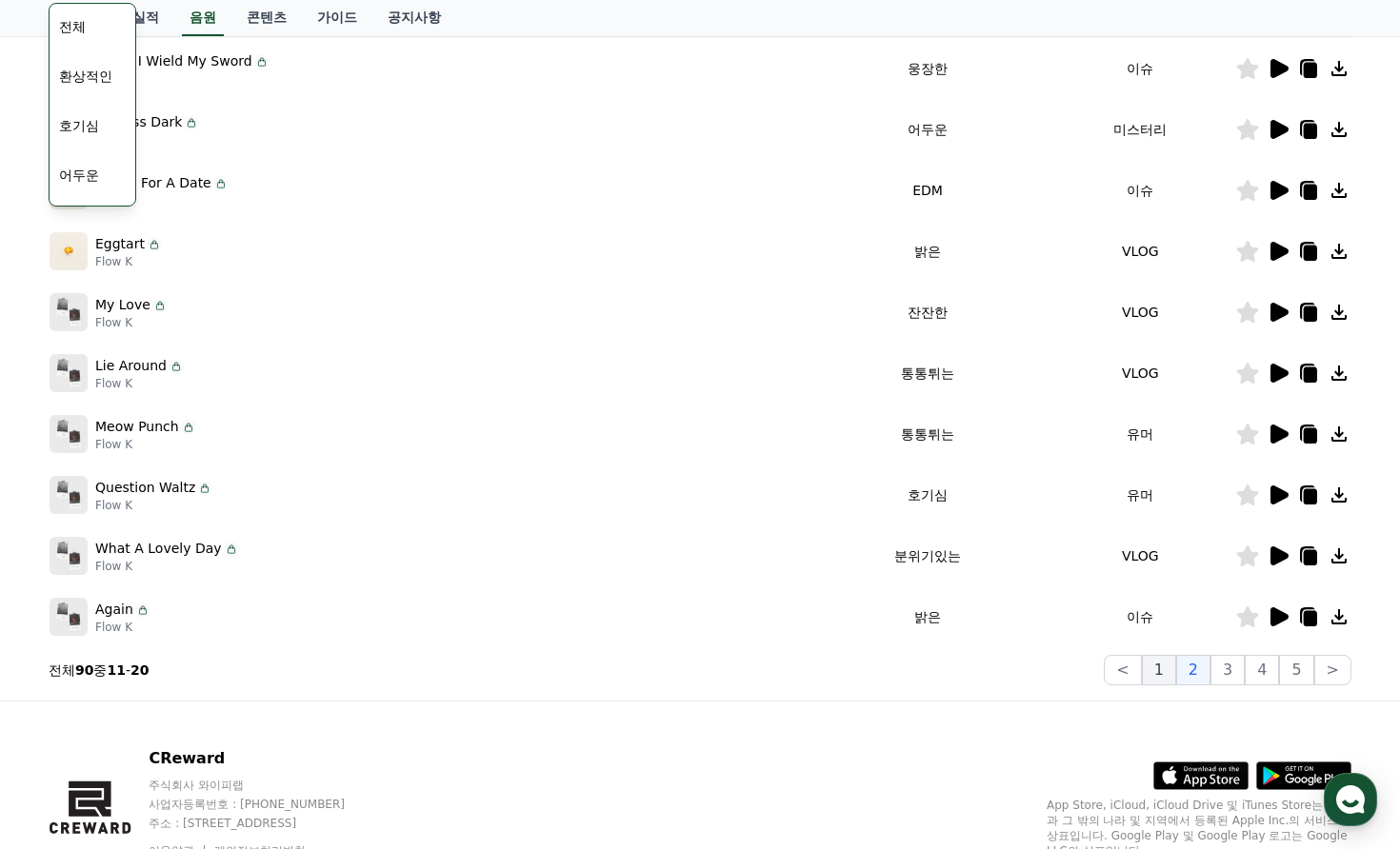
click at [1169, 671] on button "1" at bounding box center [1159, 670] width 34 height 30
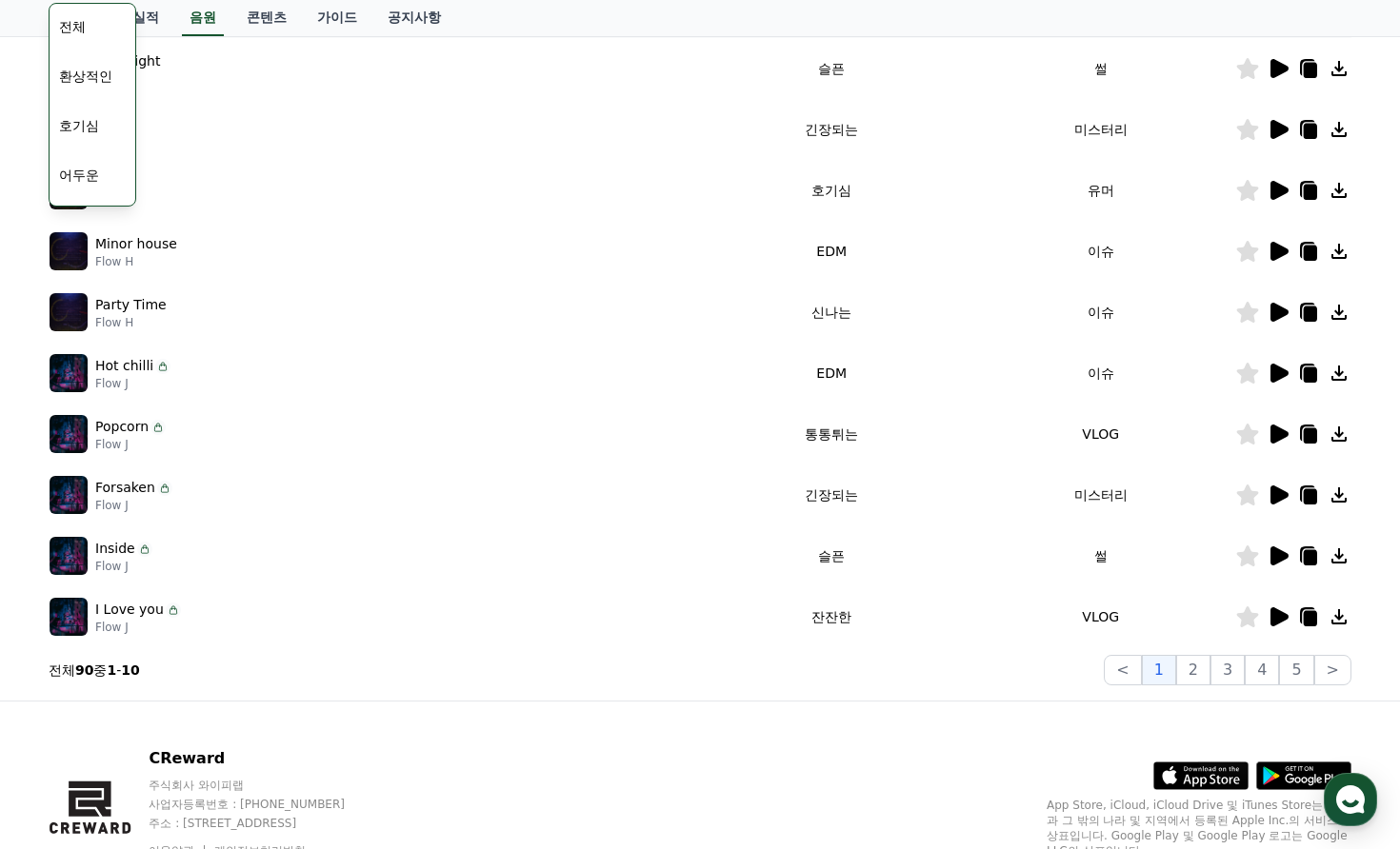
click at [1269, 257] on icon at bounding box center [1278, 252] width 23 height 23
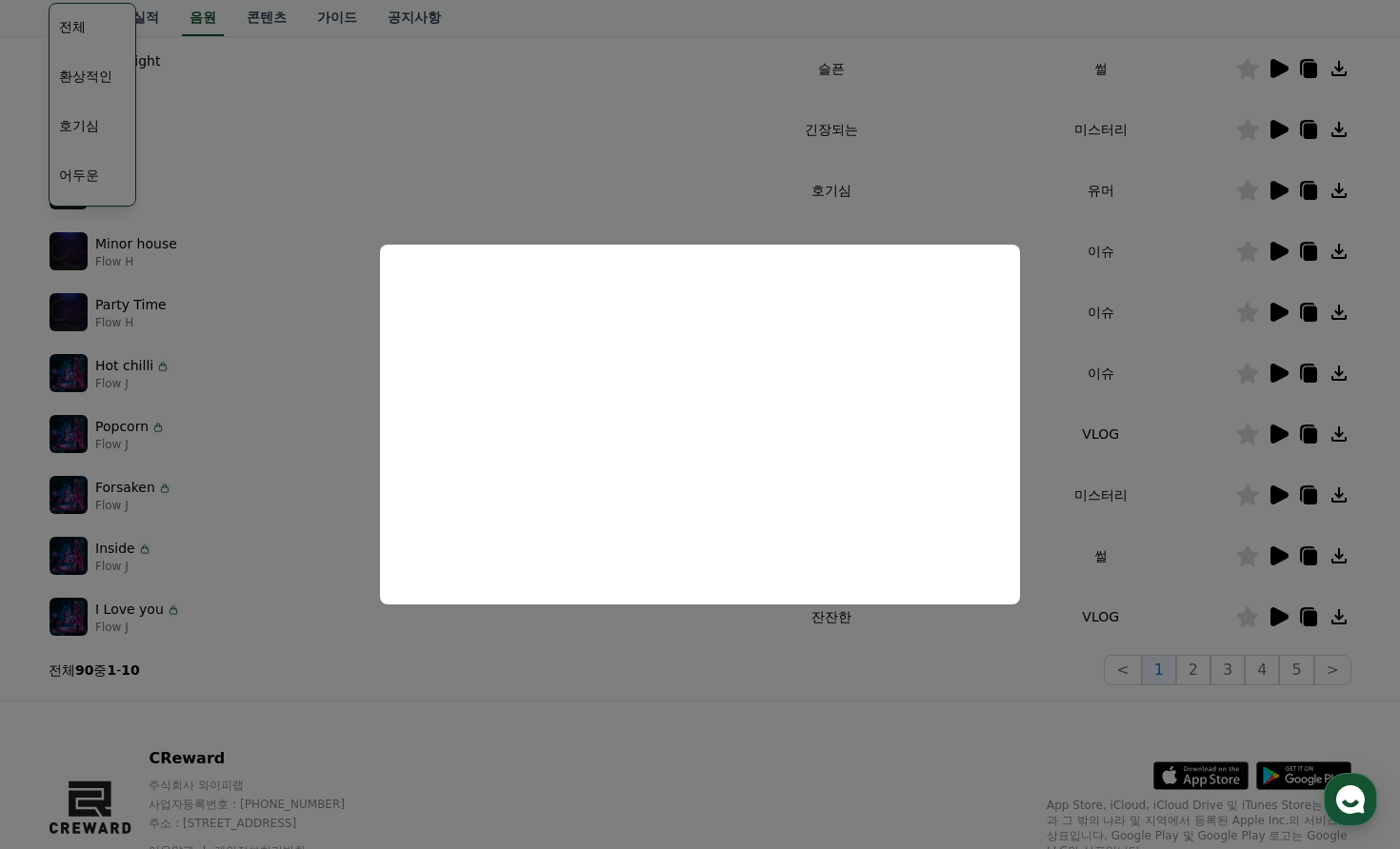
click at [1255, 237] on button "close modal" at bounding box center [700, 424] width 1400 height 849
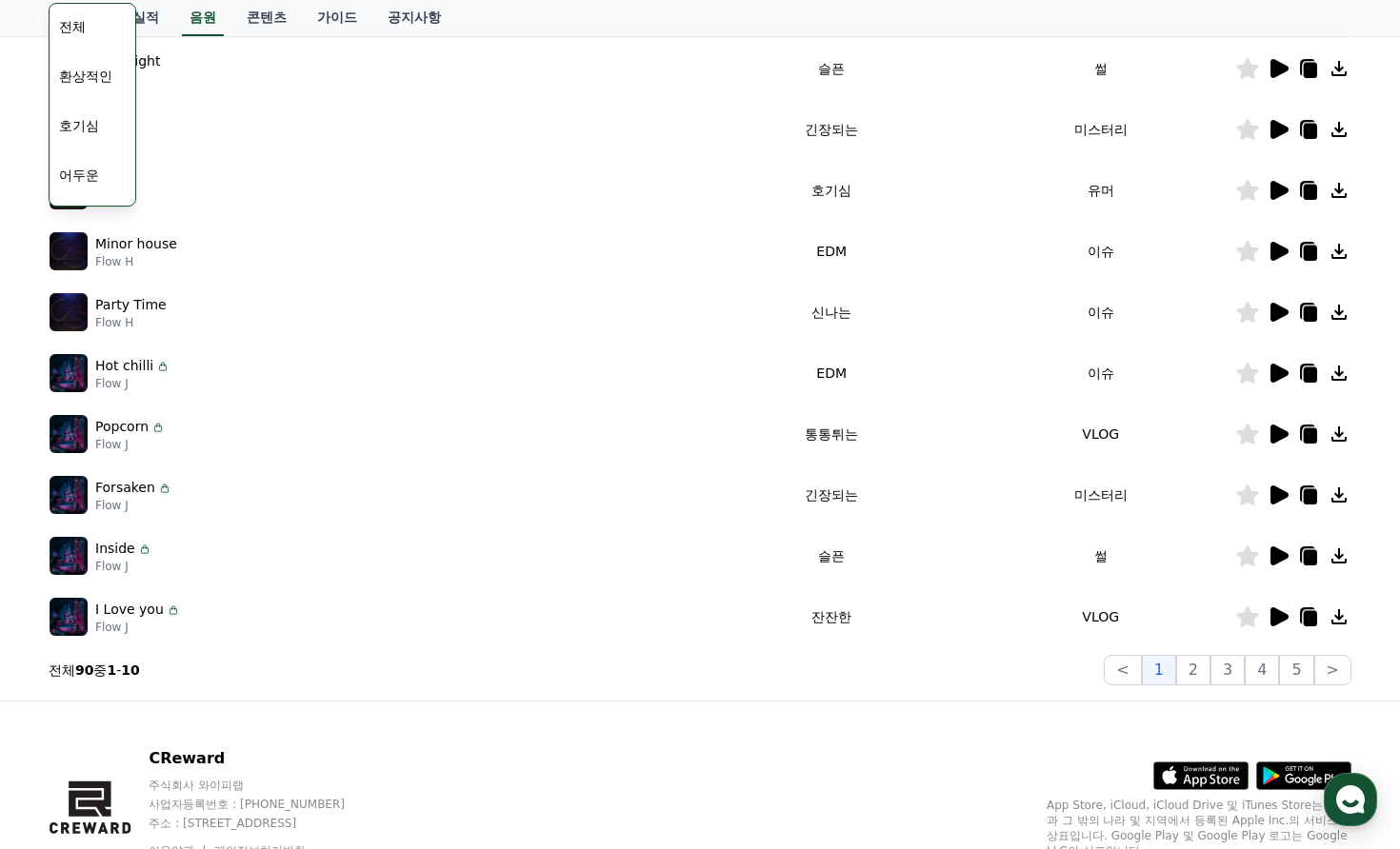
click at [1223, 257] on td "이슈" at bounding box center [1100, 251] width 270 height 61
click at [1276, 368] on icon at bounding box center [1279, 373] width 18 height 19
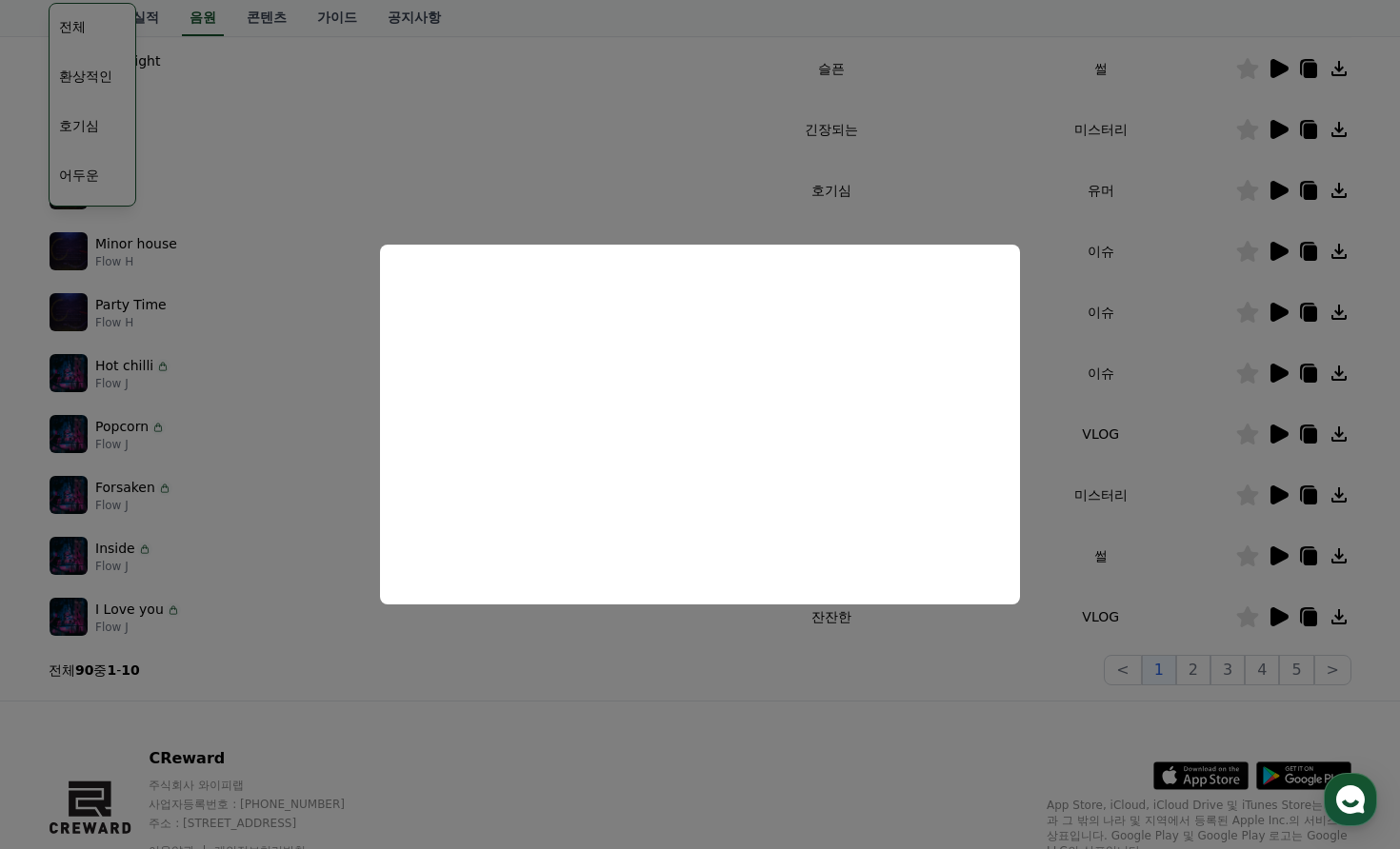
click at [1148, 322] on button "close modal" at bounding box center [700, 424] width 1400 height 849
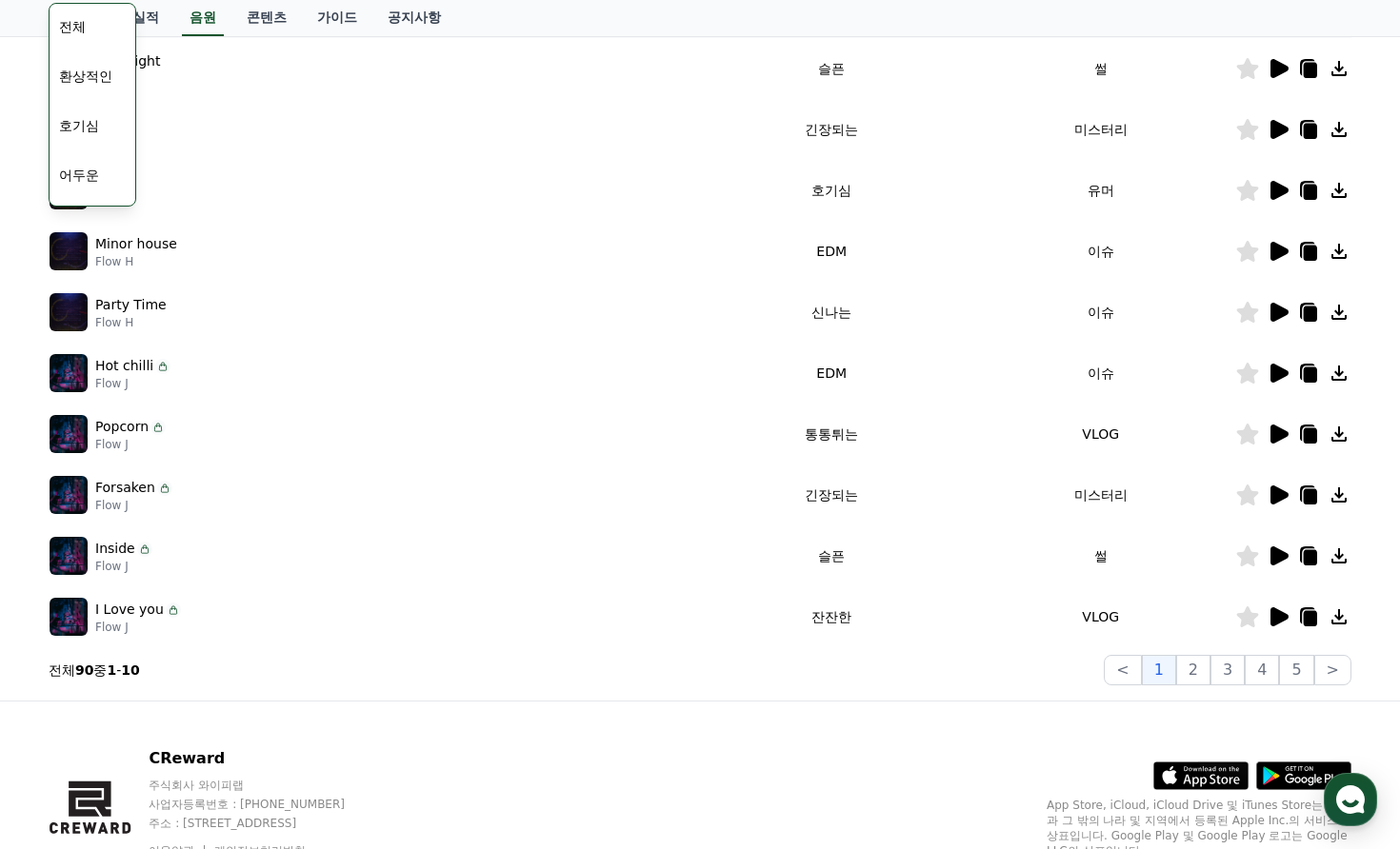
click at [1078, 380] on td "이슈" at bounding box center [1100, 373] width 270 height 61
click at [1313, 377] on icon at bounding box center [1311, 375] width 14 height 16
click at [1314, 379] on icon at bounding box center [1311, 375] width 14 height 16
